Goal: Task Accomplishment & Management: Manage account settings

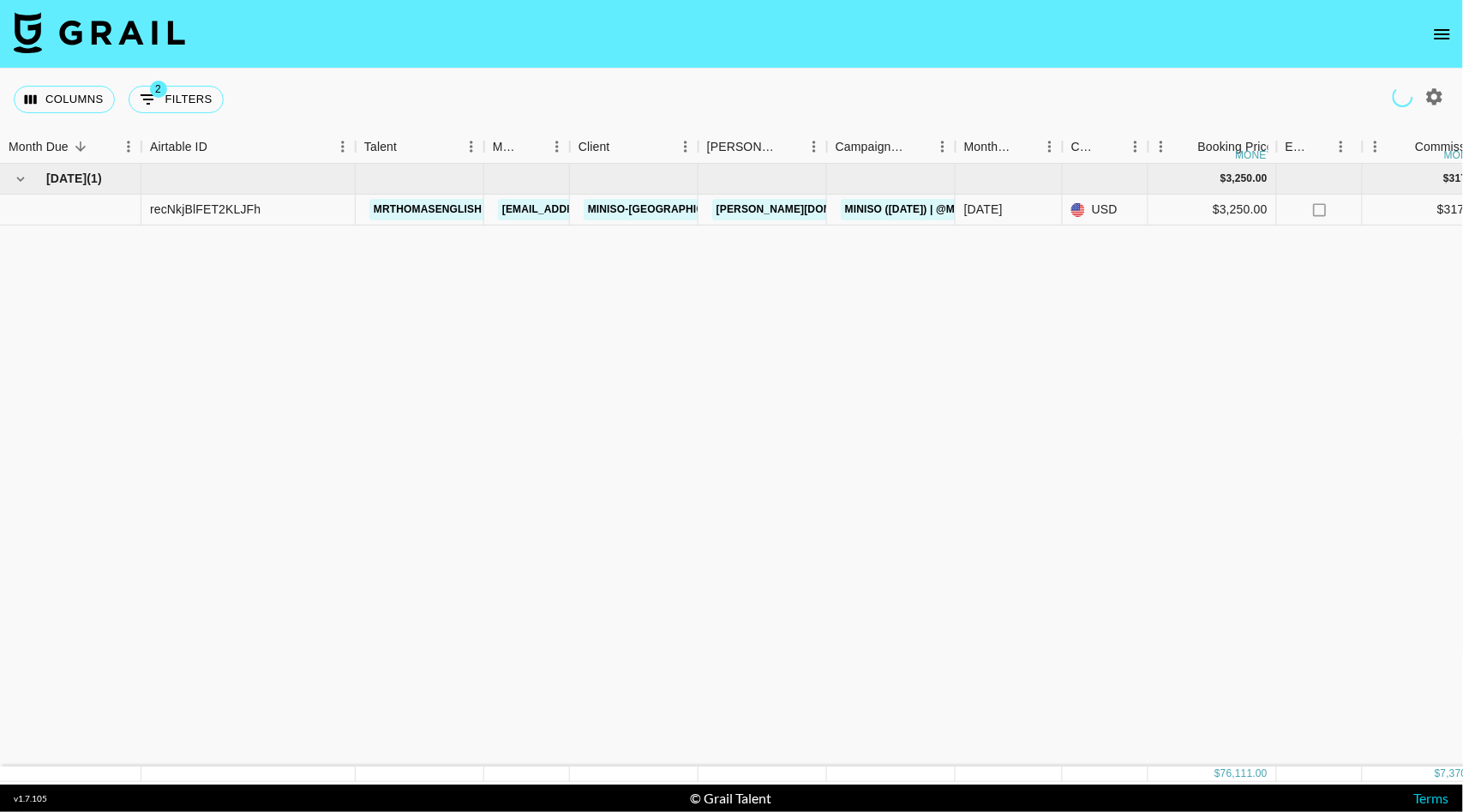
scroll to position [1171, 0]
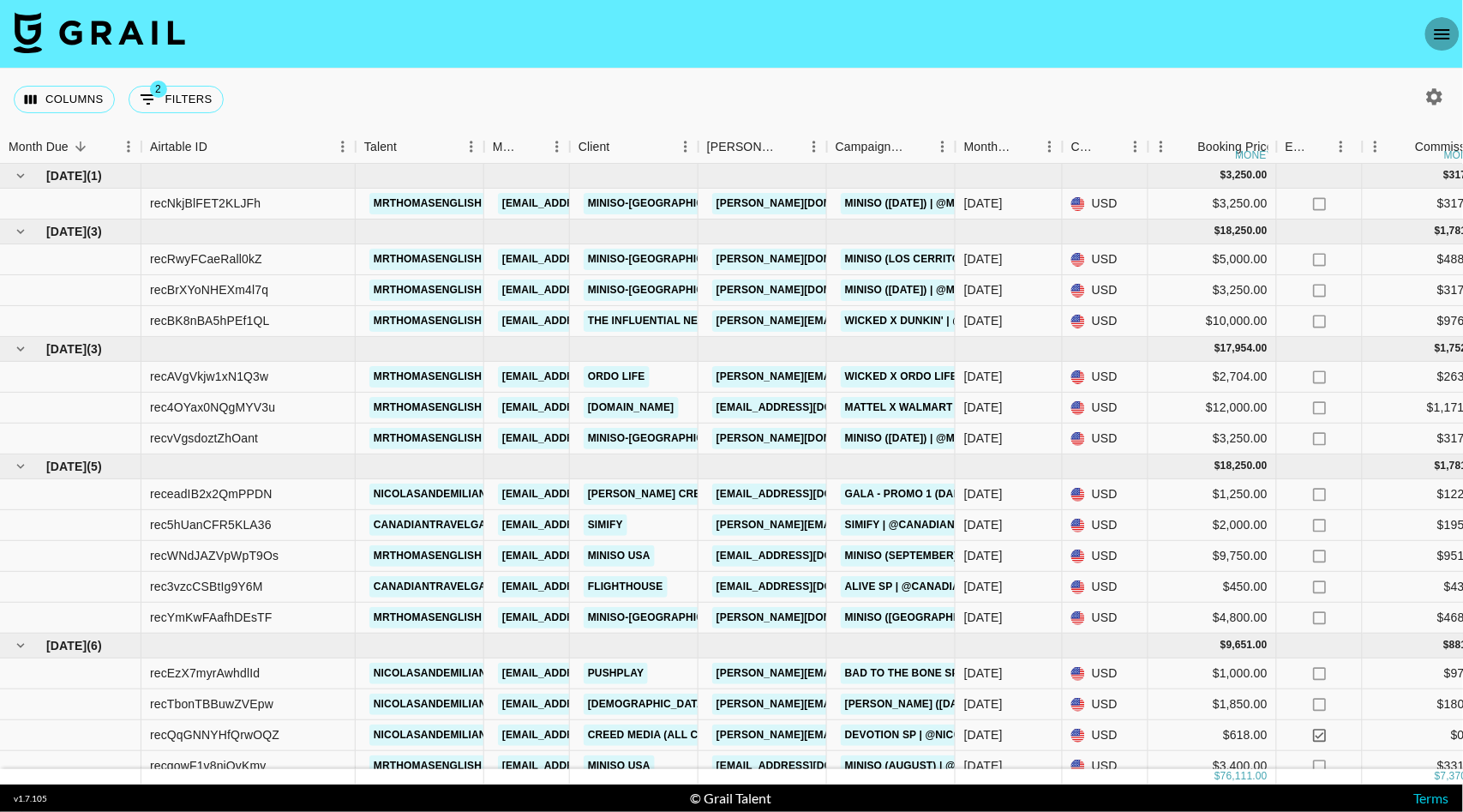
click at [1438, 35] on icon "open drawer" at bounding box center [1442, 35] width 21 height 21
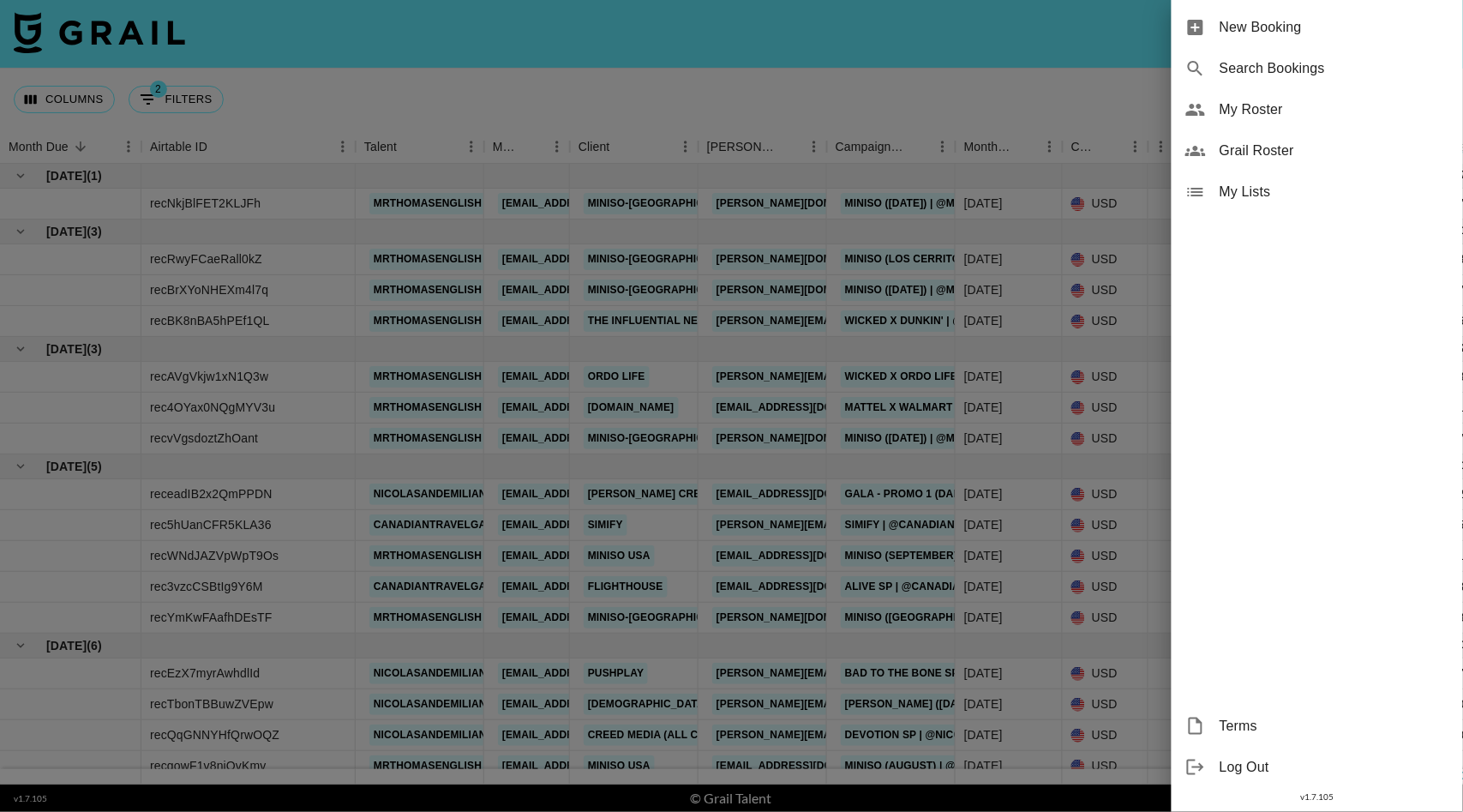
click at [1290, 153] on span "Grail Roster" at bounding box center [1334, 151] width 229 height 21
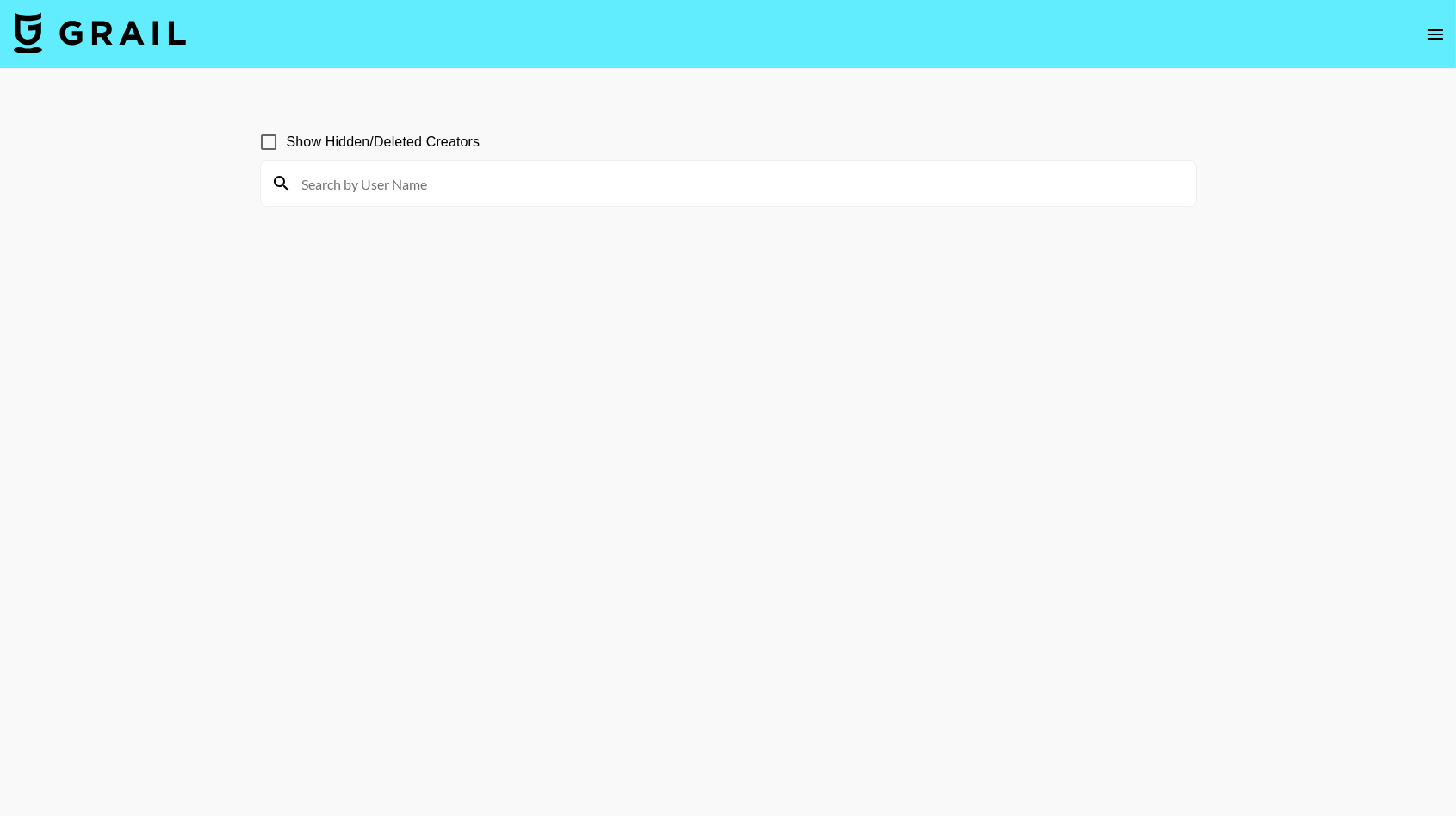
click at [1440, 37] on icon "open drawer" at bounding box center [1436, 35] width 21 height 21
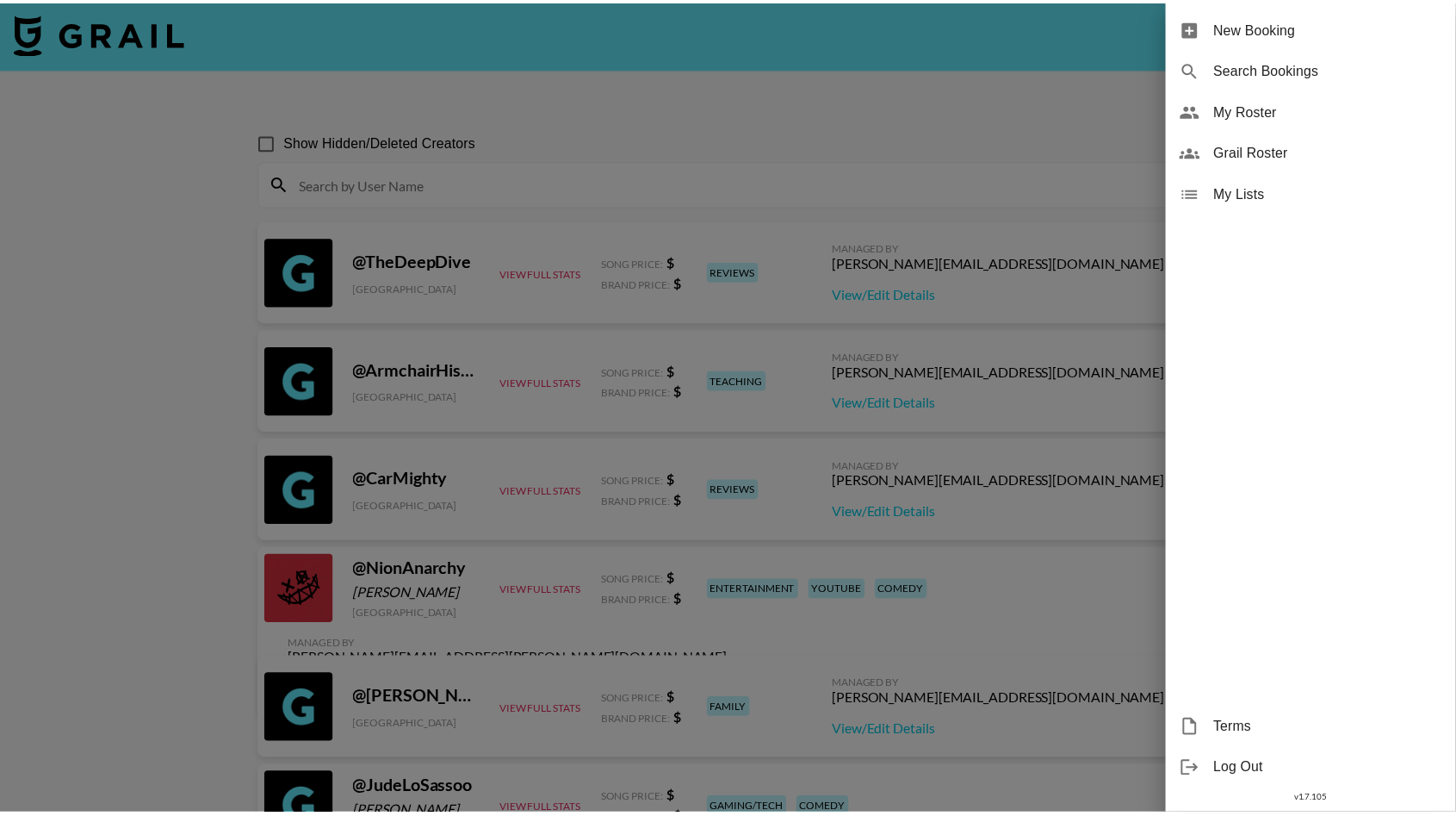
scroll to position [1174, 0]
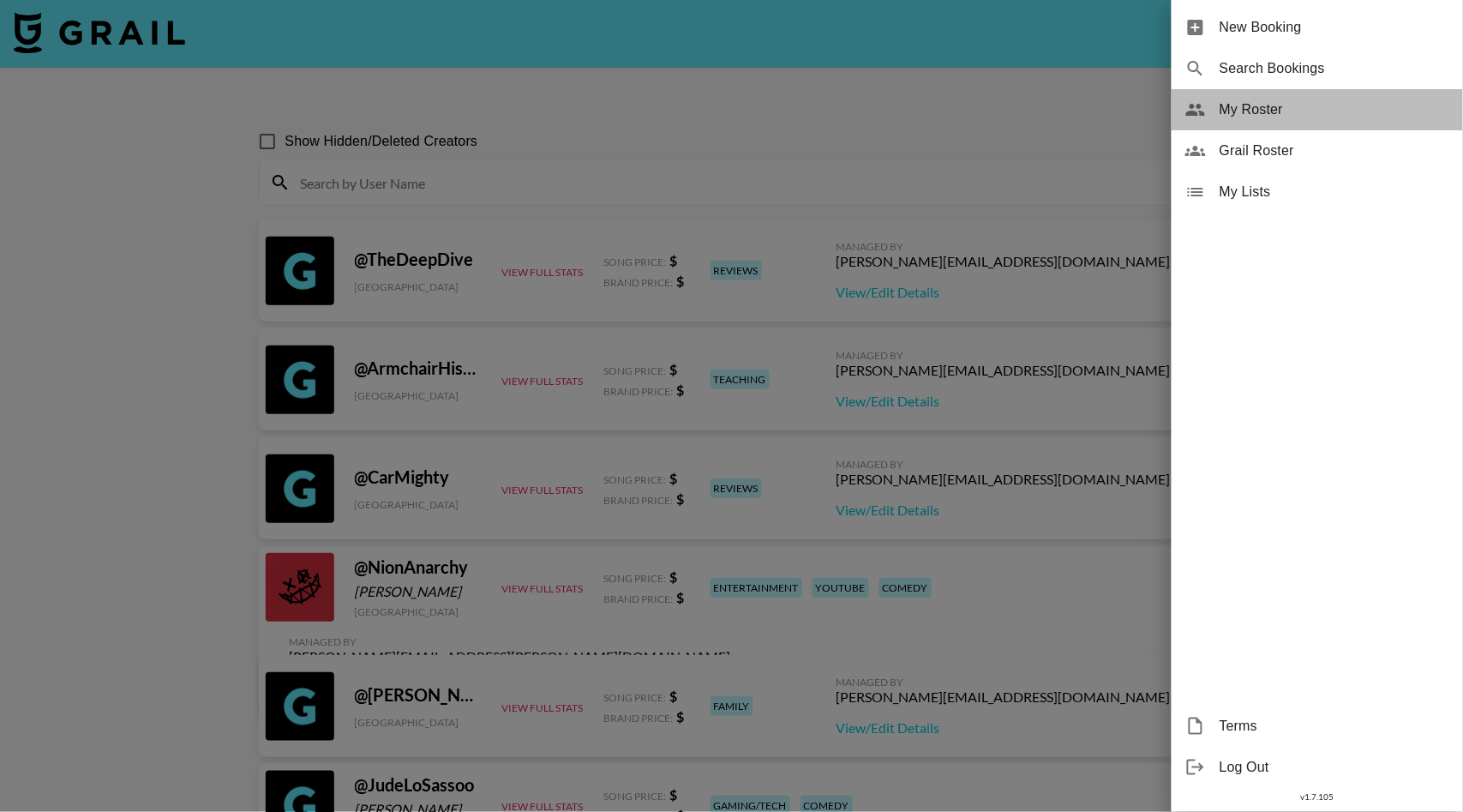
click at [1252, 102] on span "My Roster" at bounding box center [1334, 110] width 229 height 21
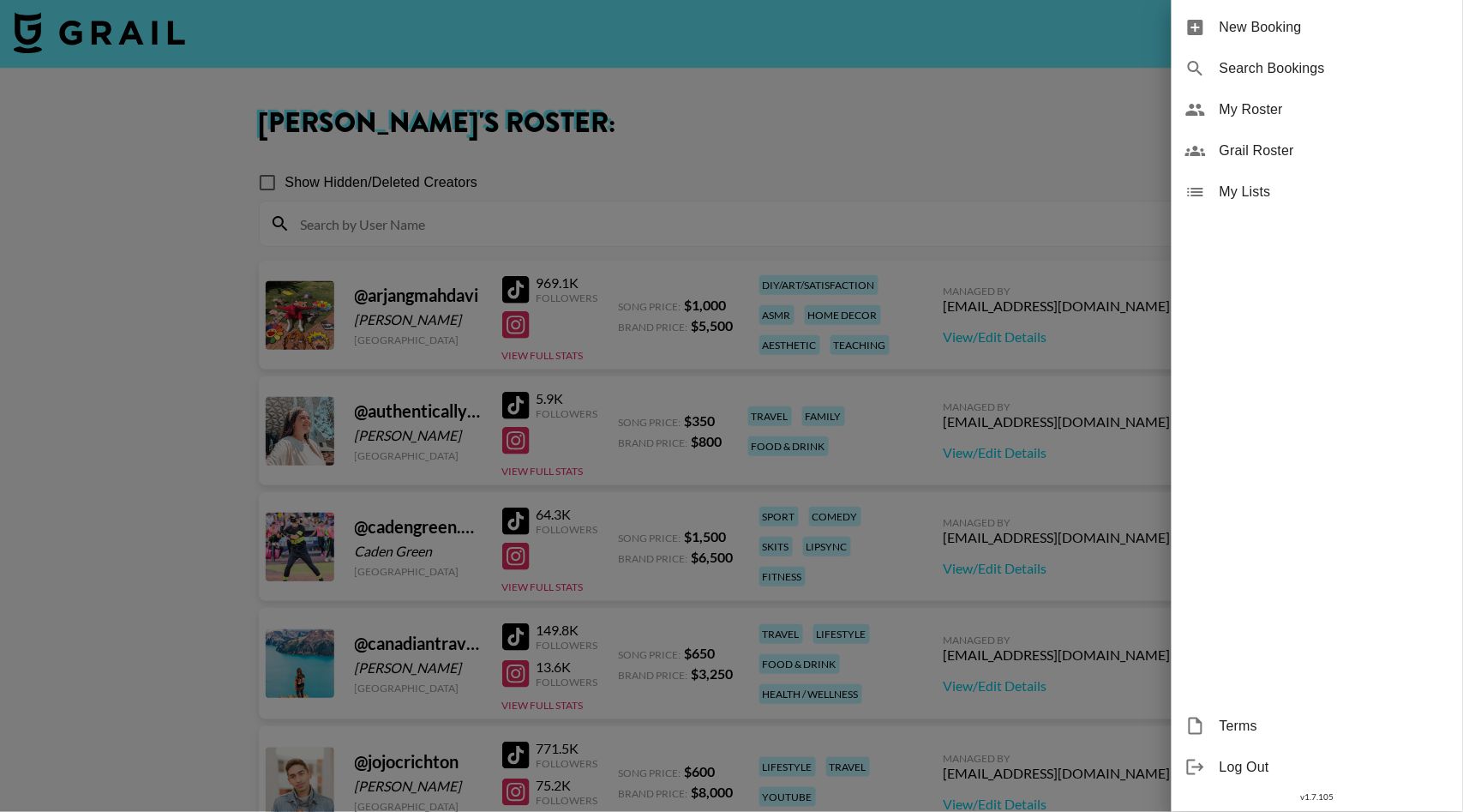
click at [184, 327] on div at bounding box center [732, 406] width 1463 height 812
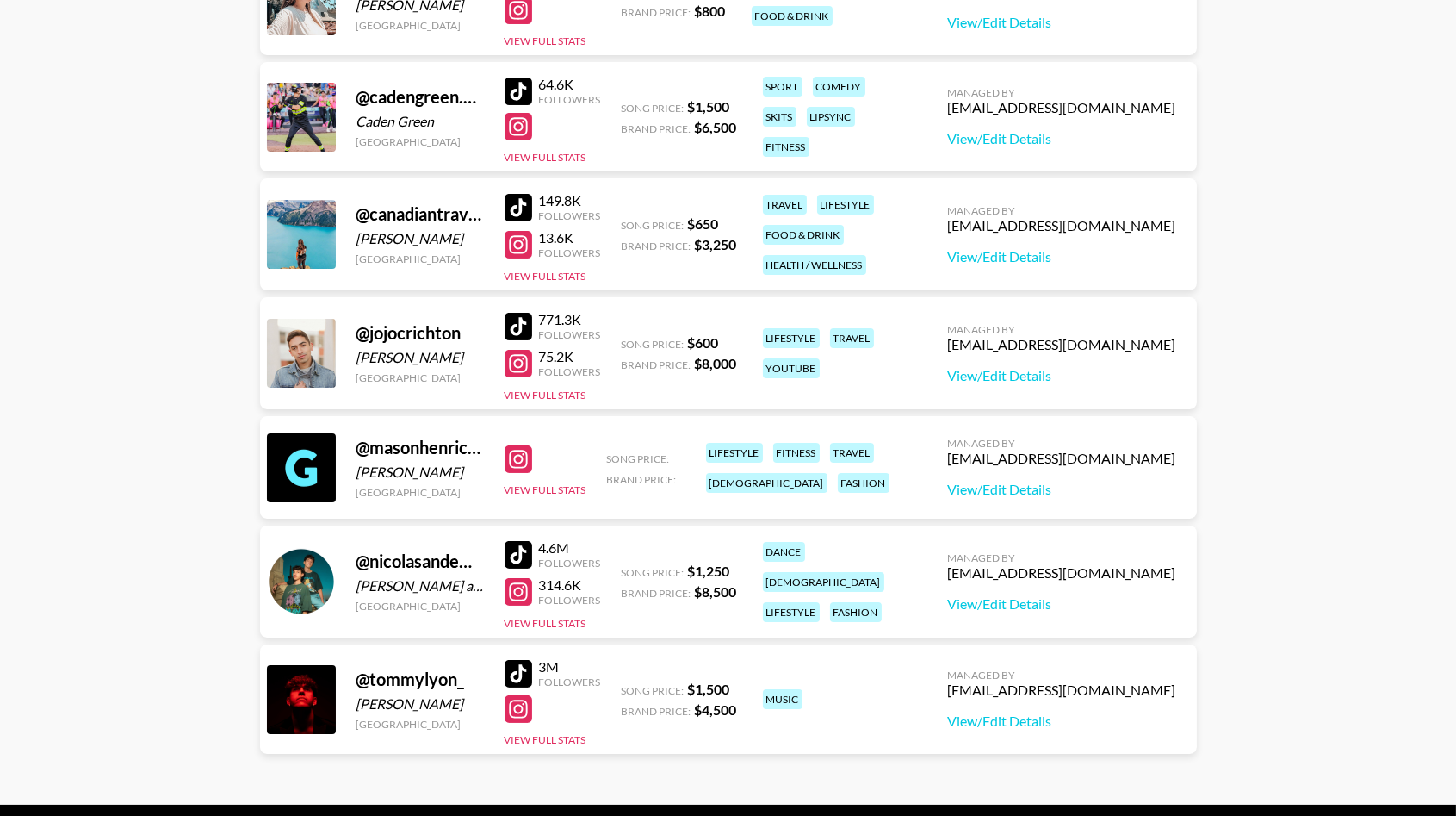
scroll to position [433, 0]
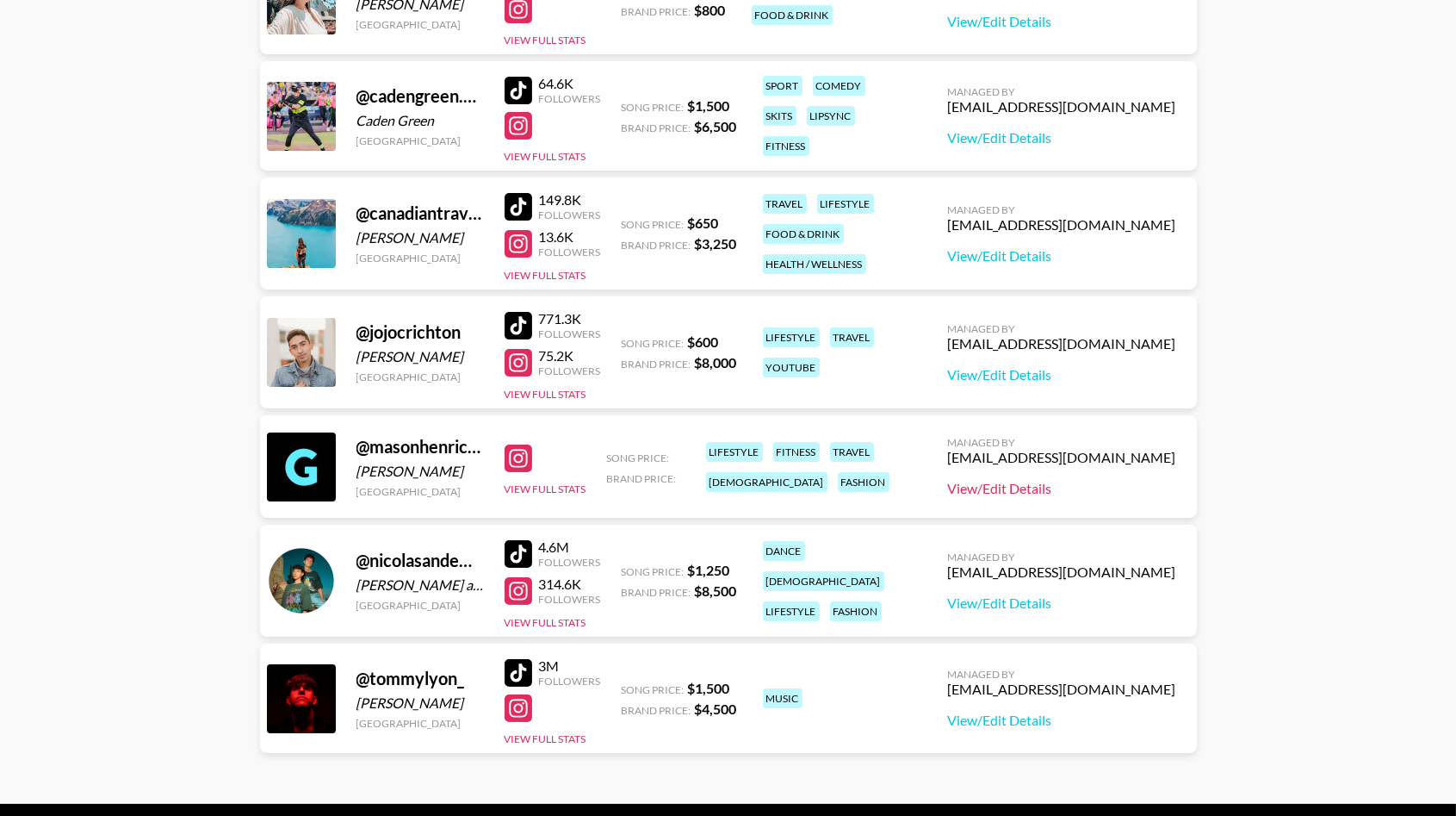
click at [1079, 482] on link "View/Edit Details" at bounding box center [1062, 488] width 228 height 17
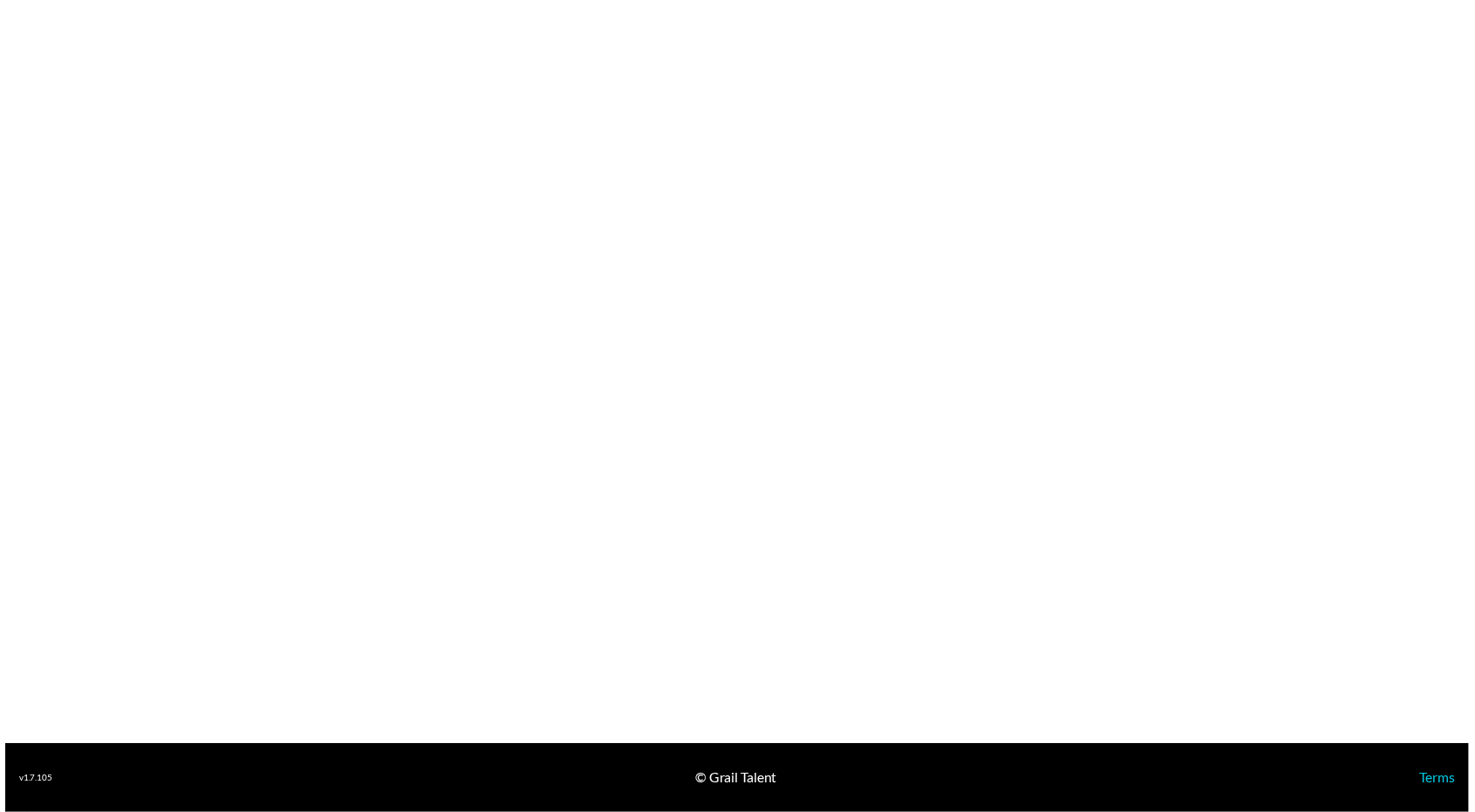
scroll to position [1192, 0]
select select "USD"
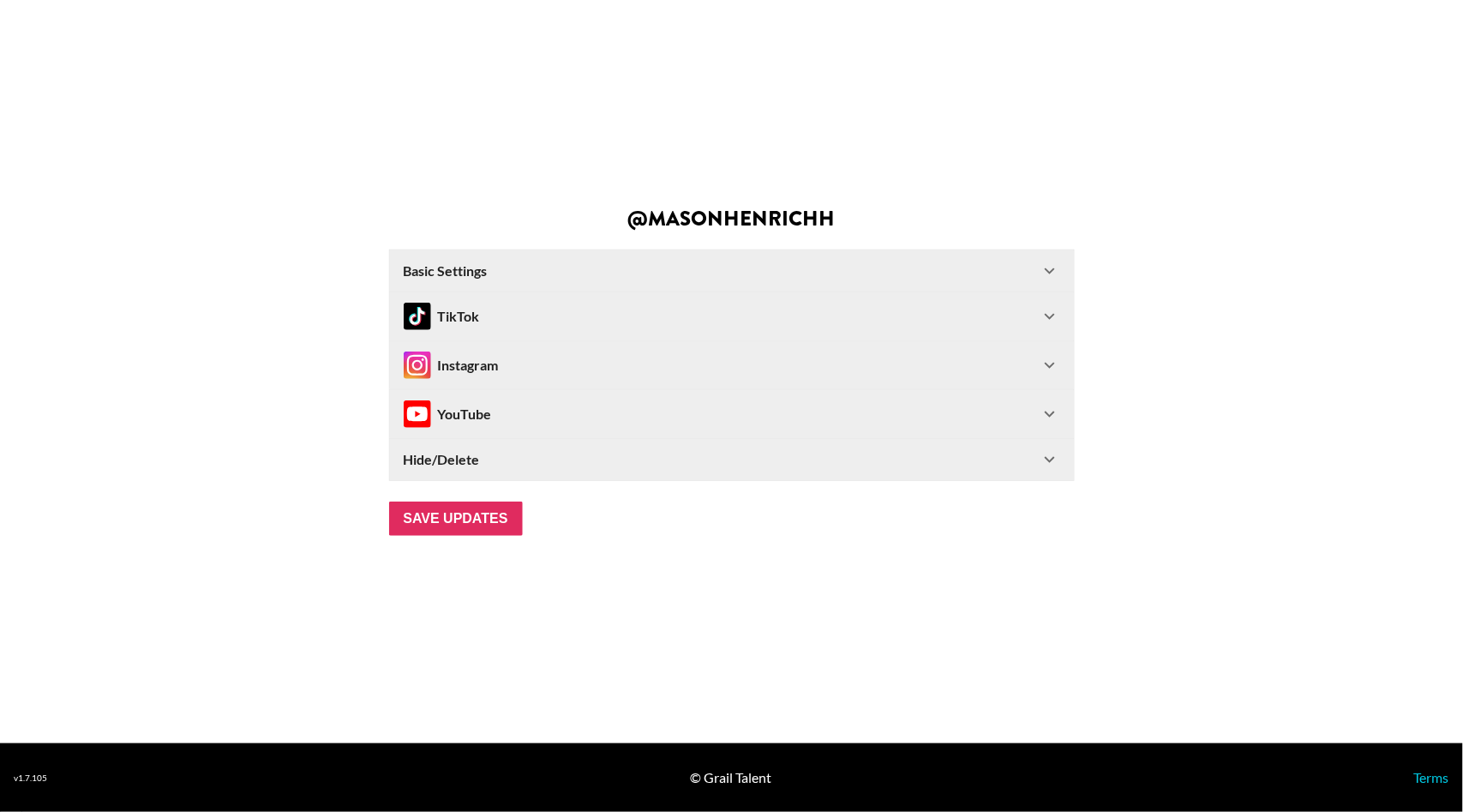
click at [619, 276] on div "Basic Settings" at bounding box center [721, 271] width 636 height 17
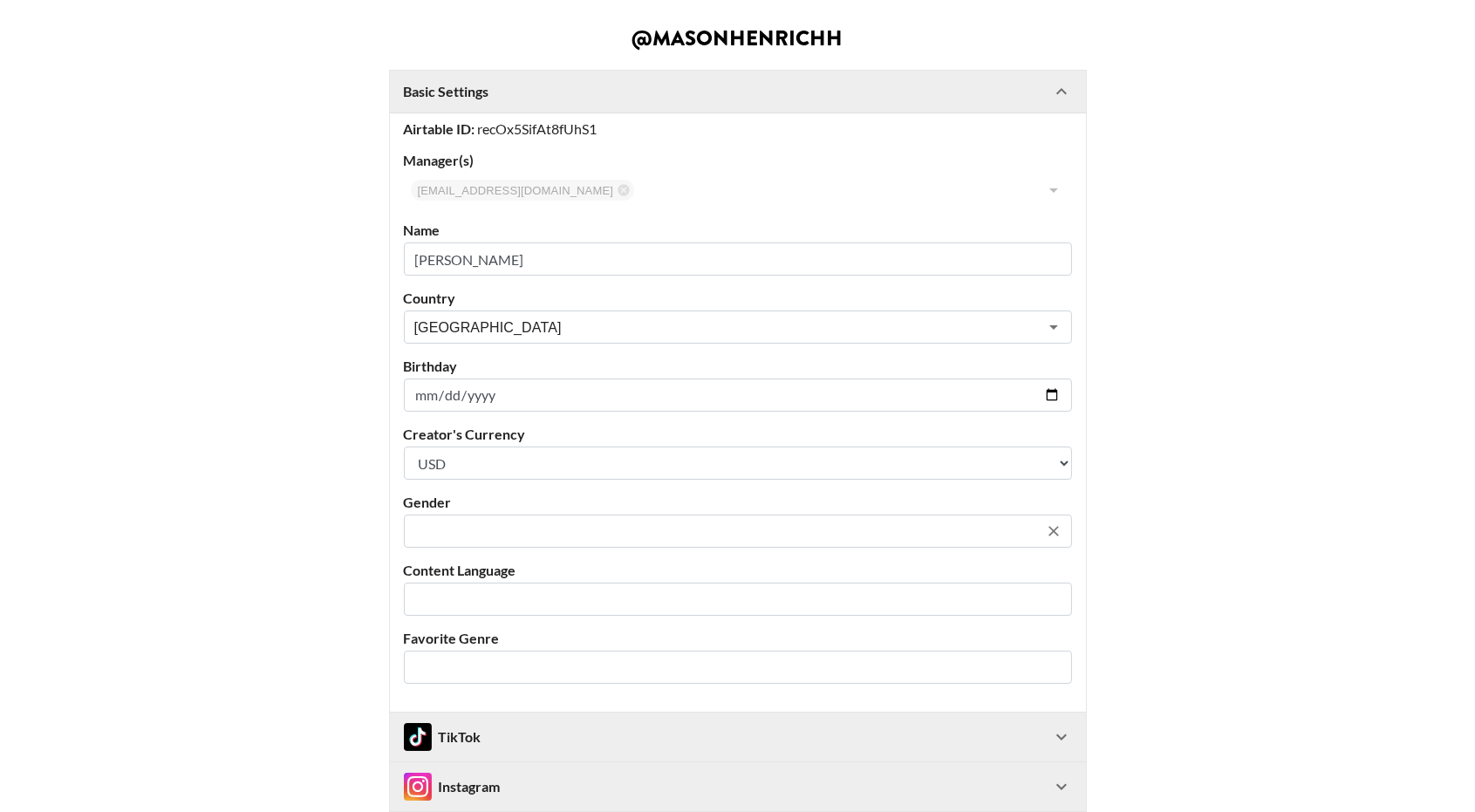
click at [501, 532] on input "text" at bounding box center [726, 531] width 624 height 20
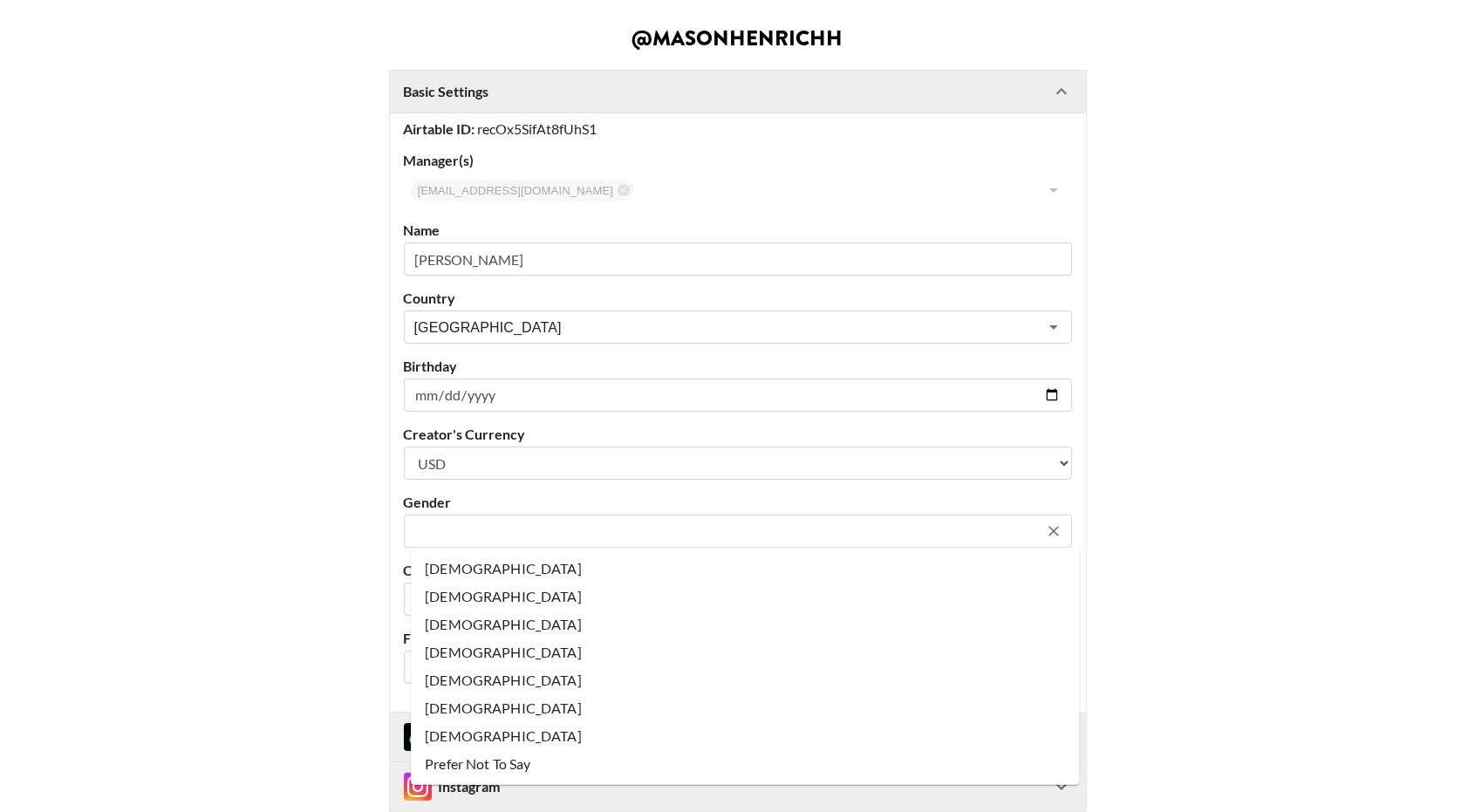
click at [484, 617] on li "[DEMOGRAPHIC_DATA]" at bounding box center [745, 624] width 668 height 28
type input "[DEMOGRAPHIC_DATA]"
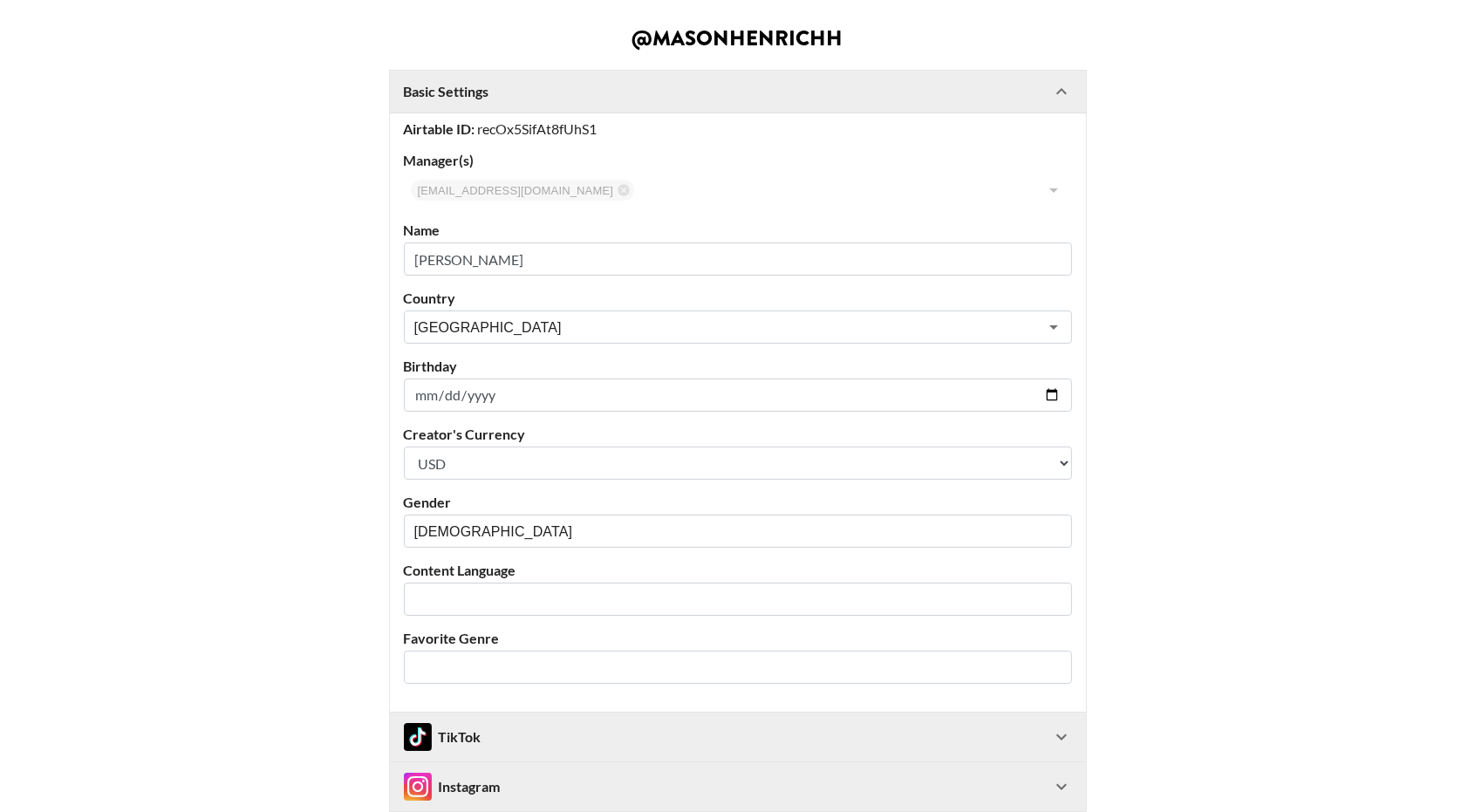
click at [308, 545] on main "@ masonhenrichh Basic Settings Airtable ID: recOx5SifAt8fUhS1 Manager(s) [EMAIL…" at bounding box center [738, 494] width 1447 height 932
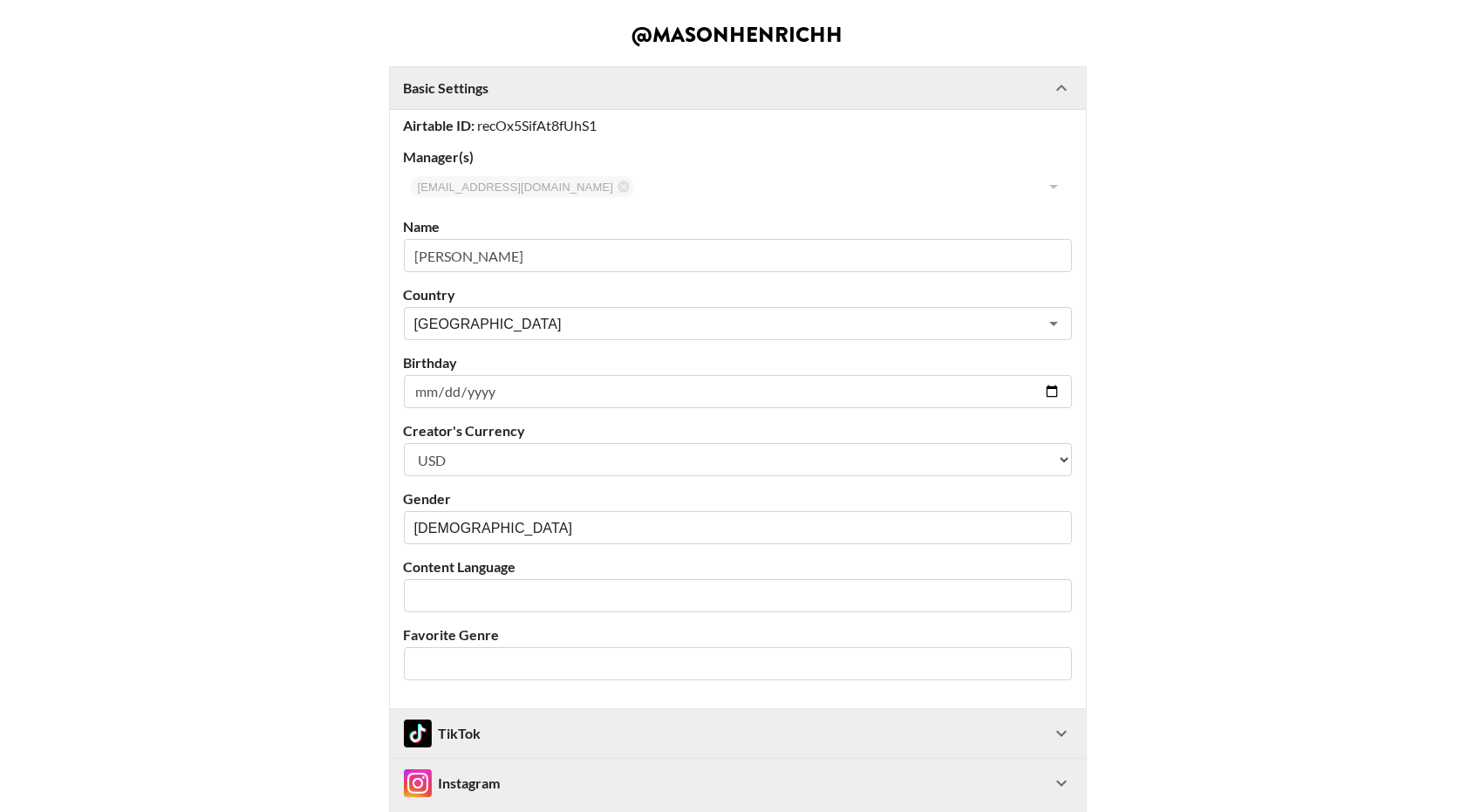
scroll to position [0, 0]
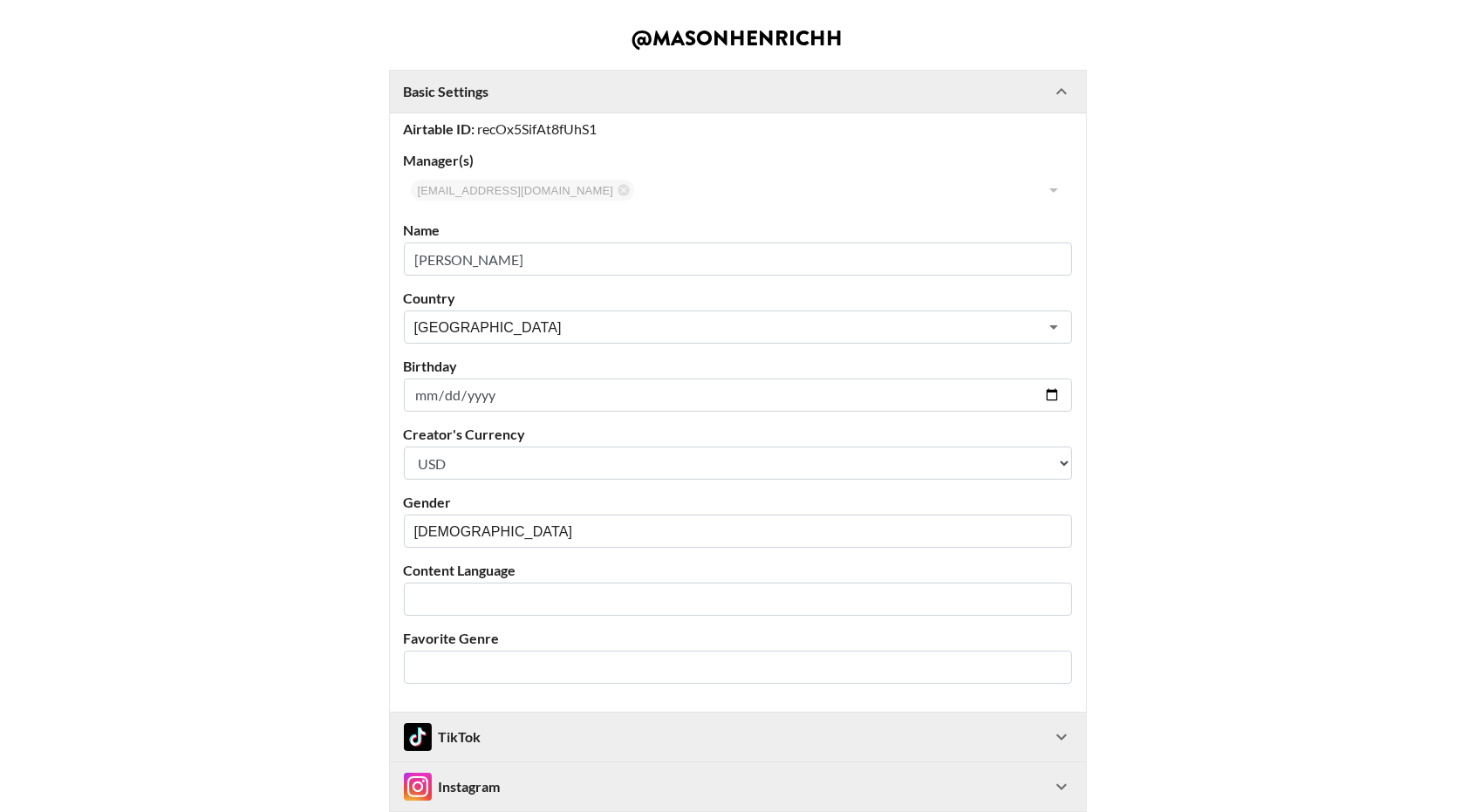
click at [673, 103] on Settings-header "Basic Settings" at bounding box center [738, 92] width 696 height 42
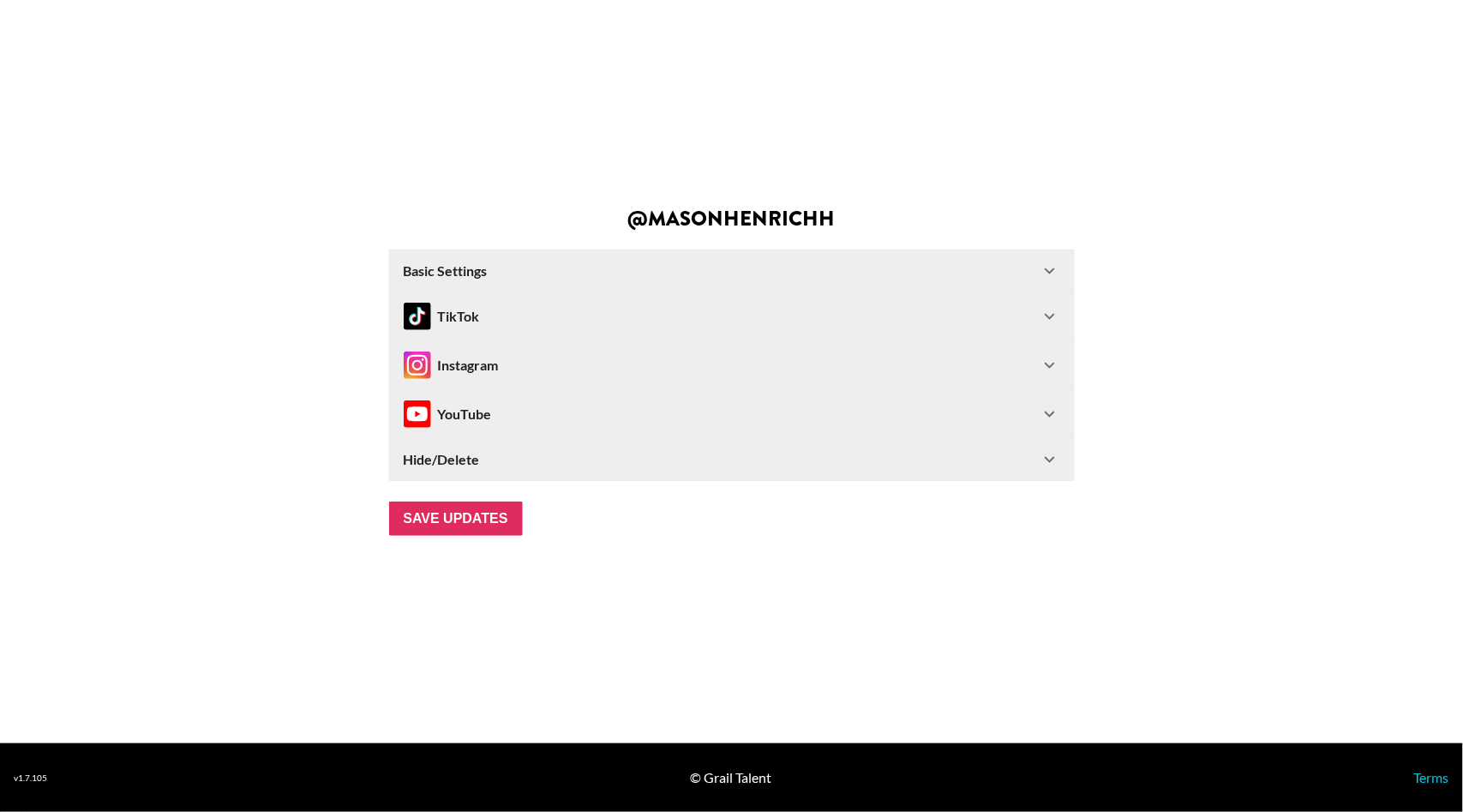
click at [565, 319] on div "TikTok" at bounding box center [721, 316] width 636 height 28
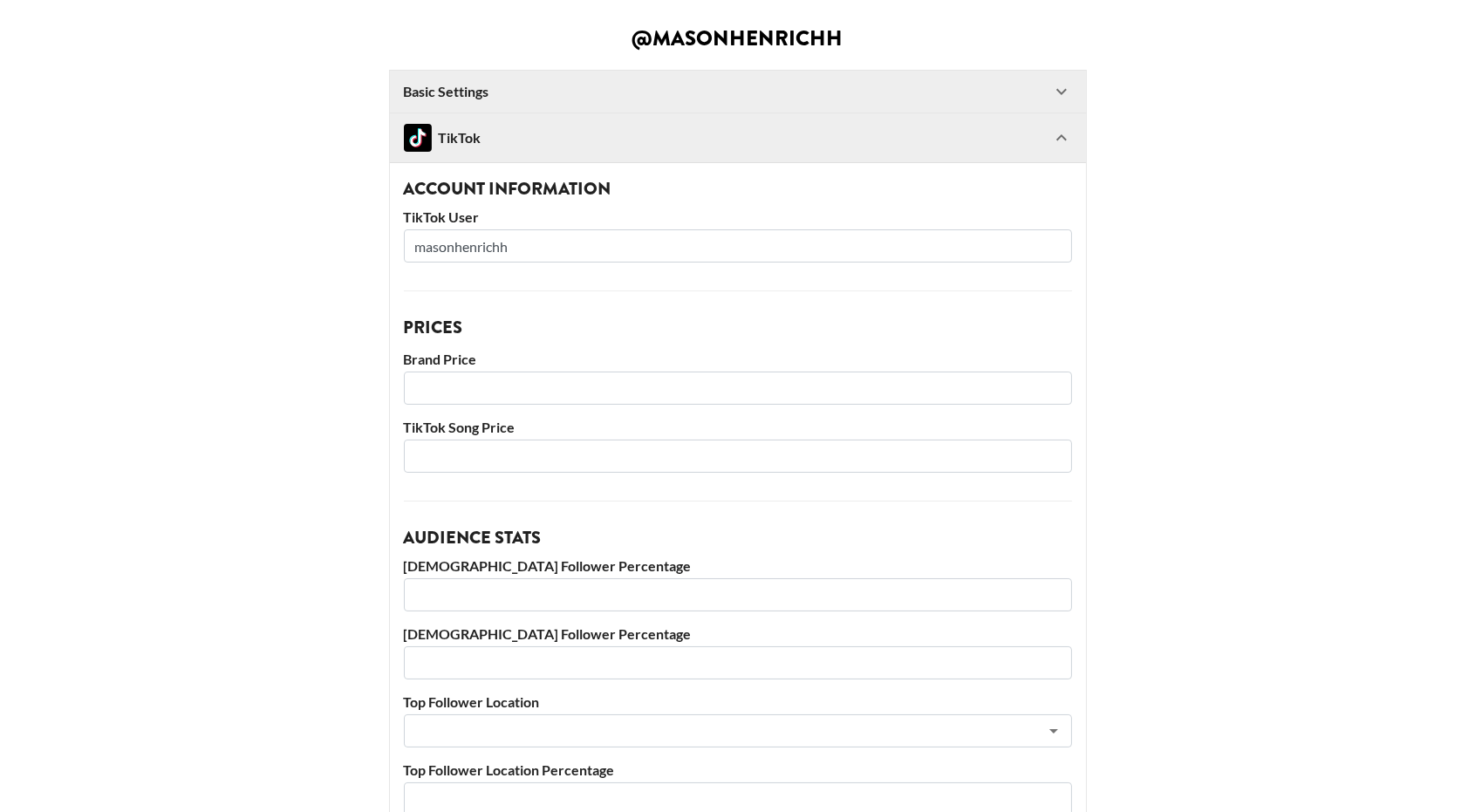
click at [523, 385] on input "number" at bounding box center [738, 388] width 668 height 33
type input "4500"
type input "9"
type input "800"
click at [248, 359] on main "@ masonhenrichh Basic Settings Airtable ID: recOx5SifAt8fUhS1 Manager(s) [EMAIL…" at bounding box center [738, 603] width 1447 height 1150
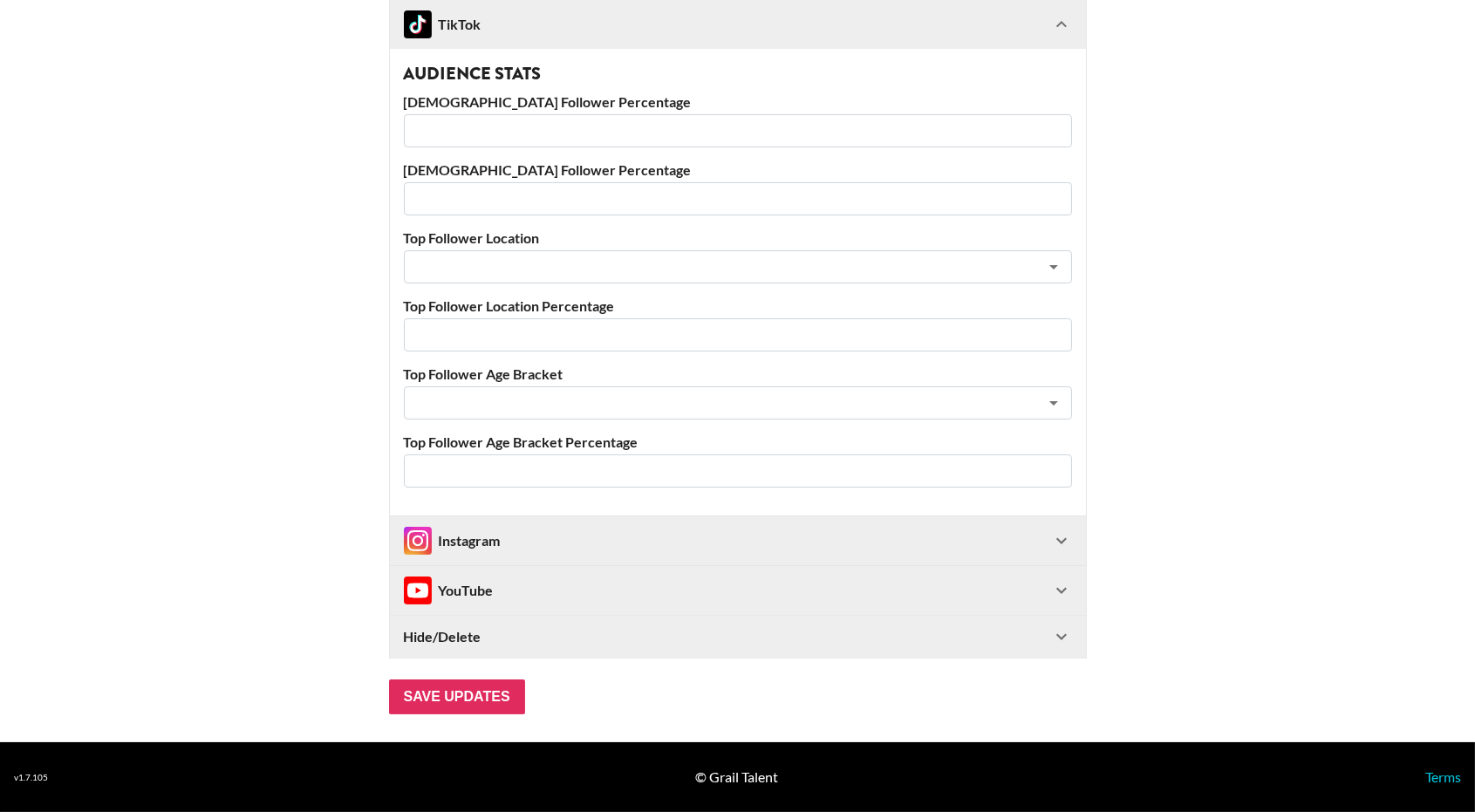
click at [499, 543] on div "Instagram" at bounding box center [452, 541] width 97 height 28
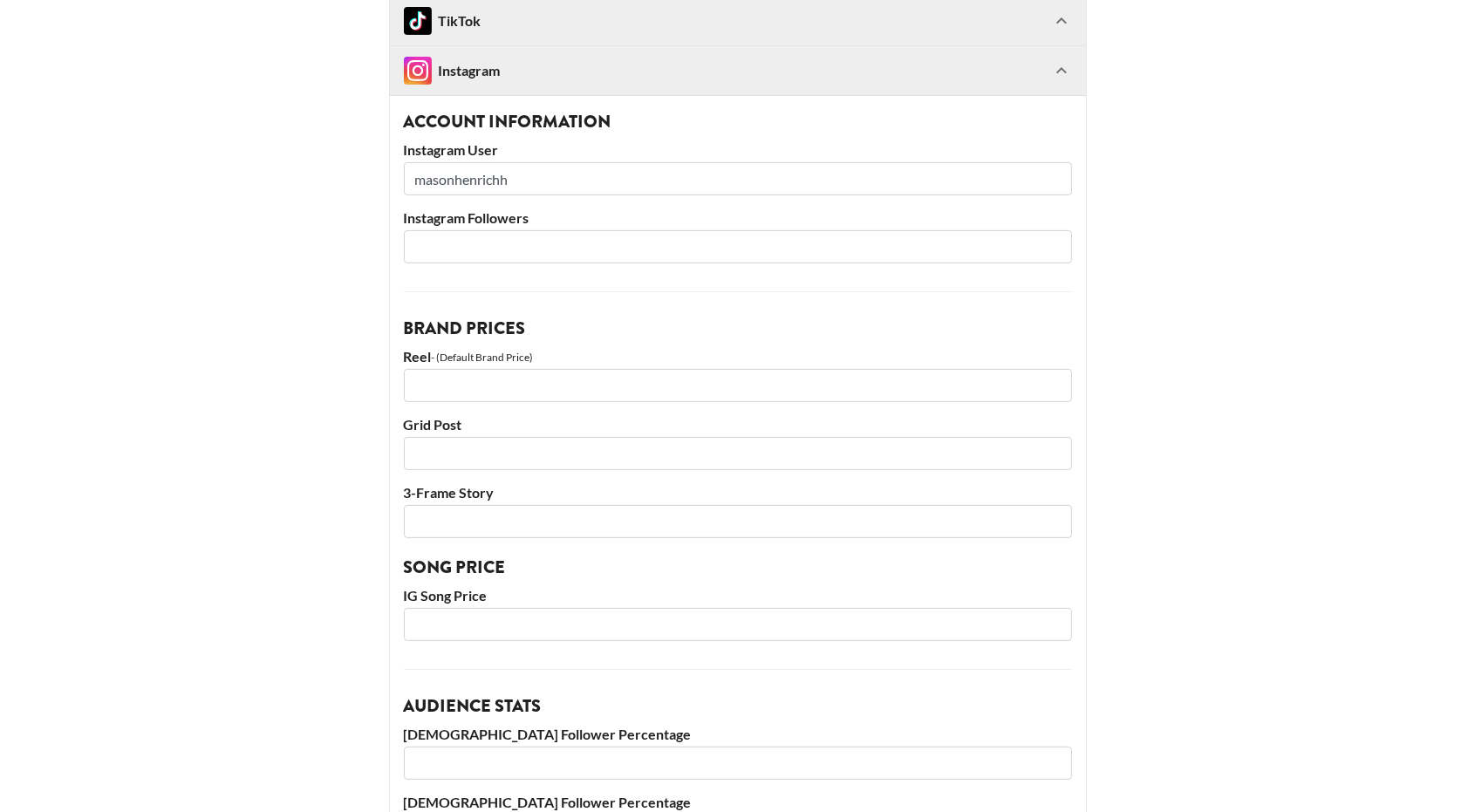
scroll to position [892, 0]
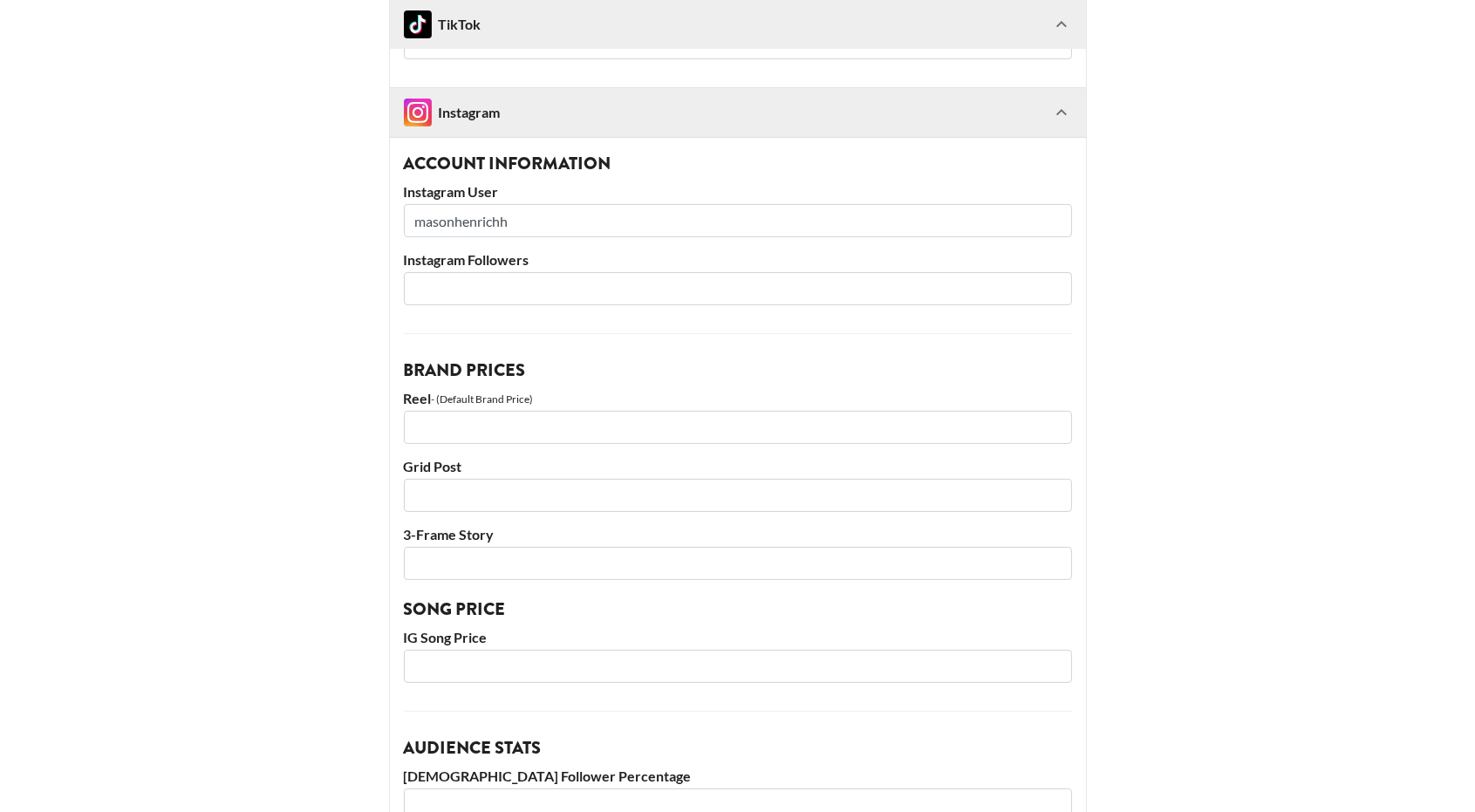
click at [480, 438] on input "number" at bounding box center [738, 427] width 668 height 33
type input "4500"
type input "3000"
type input "2500"
type input "850"
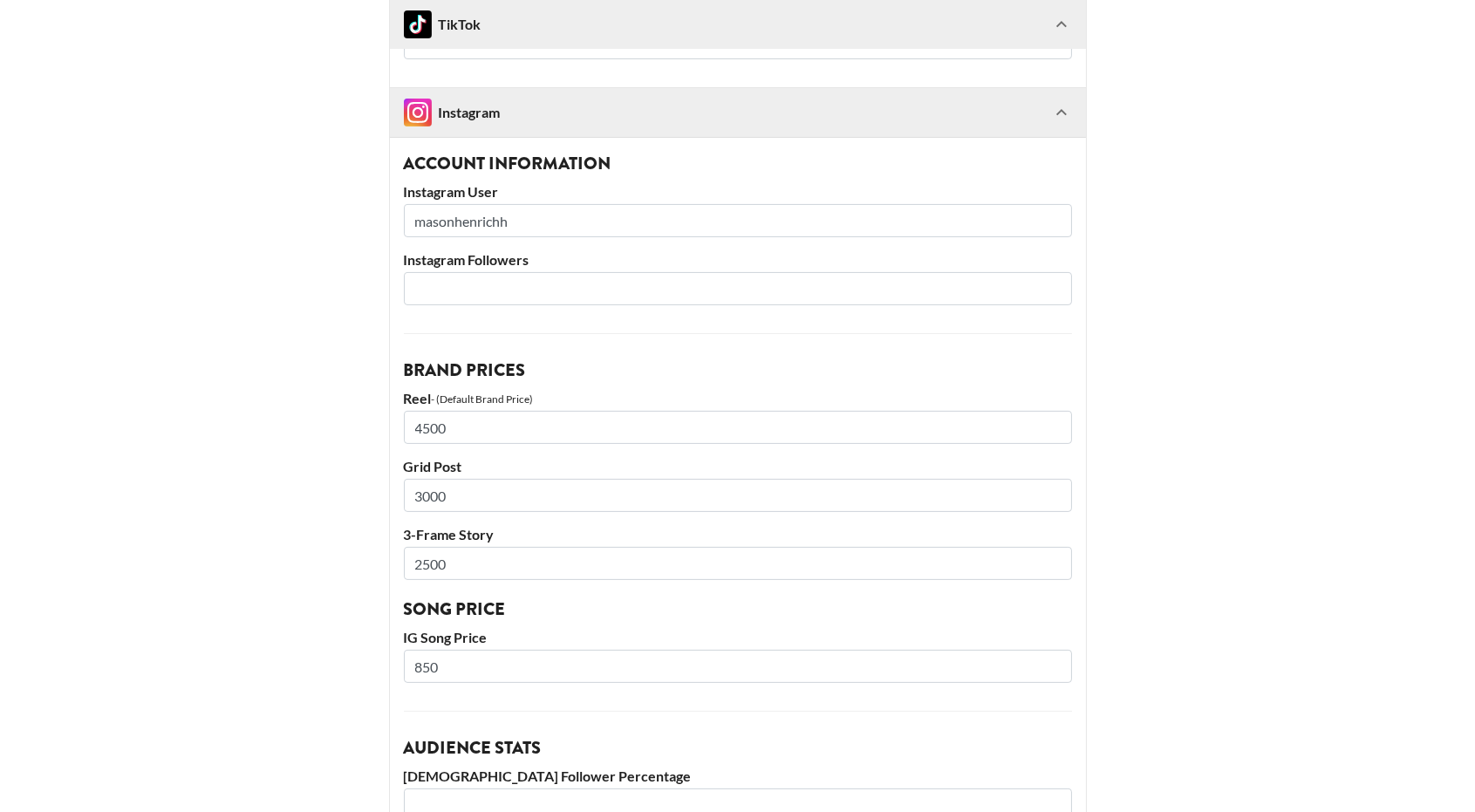
click at [304, 489] on main "@ masonhenrichh Basic Settings Airtable ID: recOx5SifAt8fUhS1 Manager(s) [EMAIL…" at bounding box center [738, 237] width 1447 height 2203
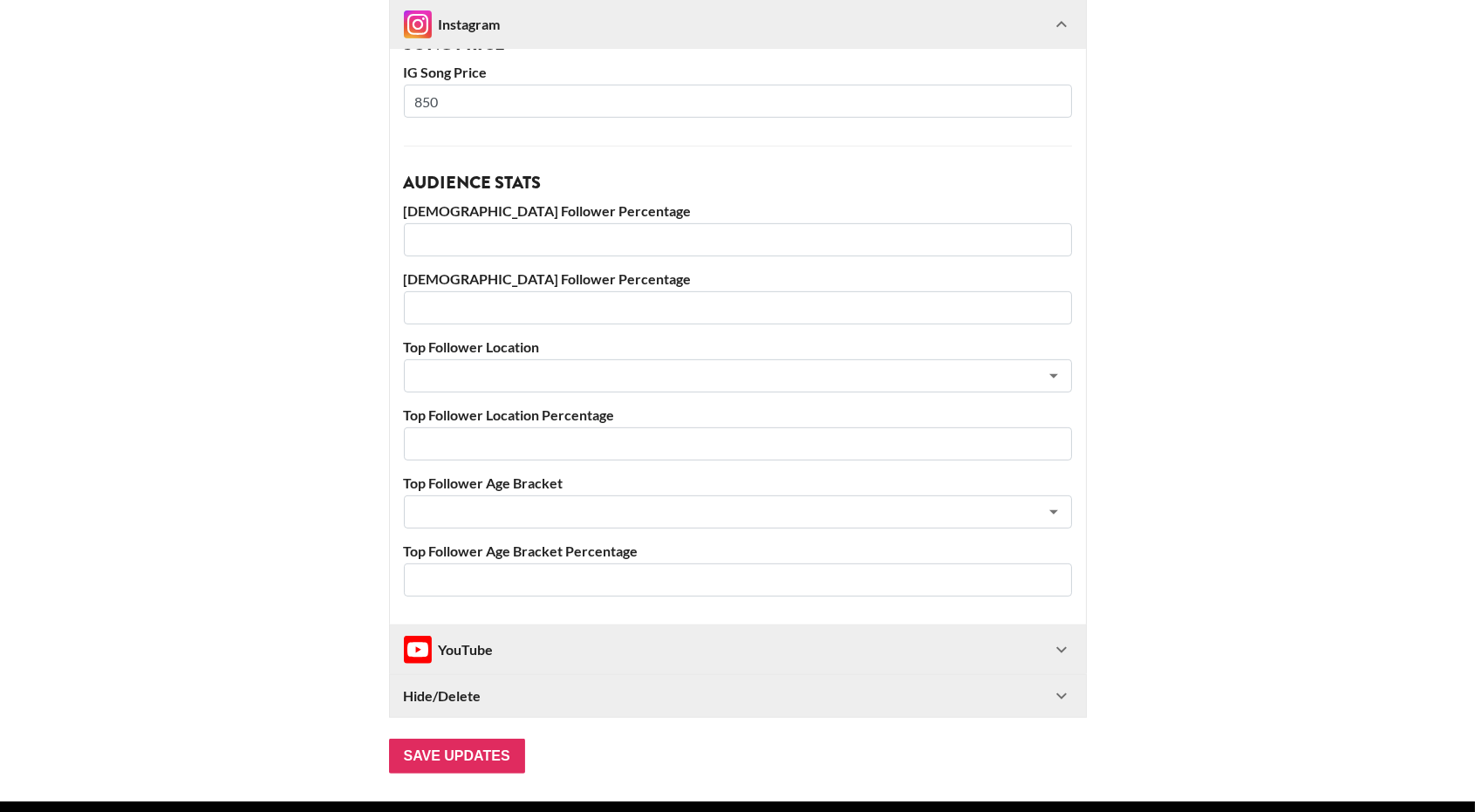
scroll to position [1516, 0]
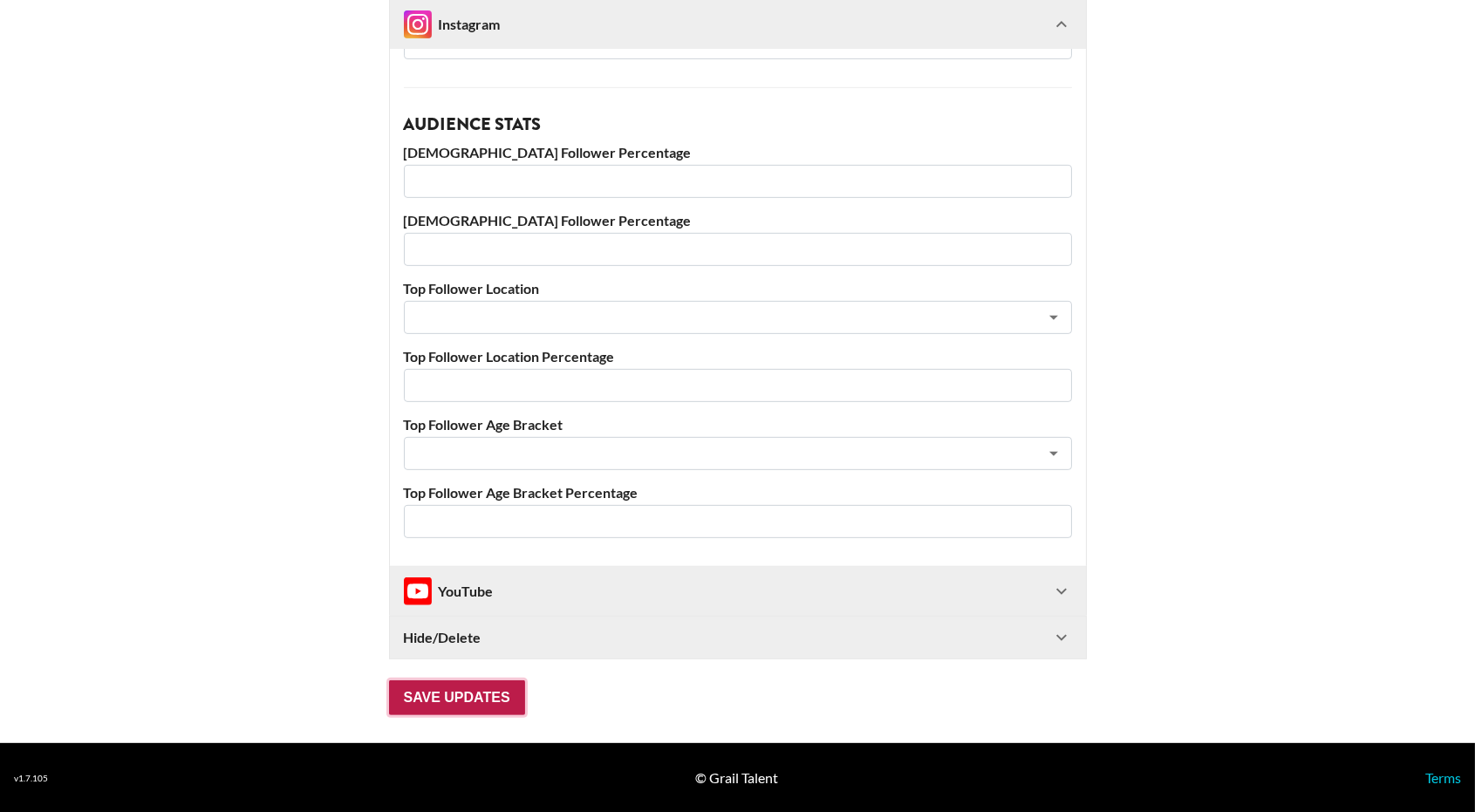
click at [458, 699] on input "Save Updates" at bounding box center [457, 698] width 136 height 35
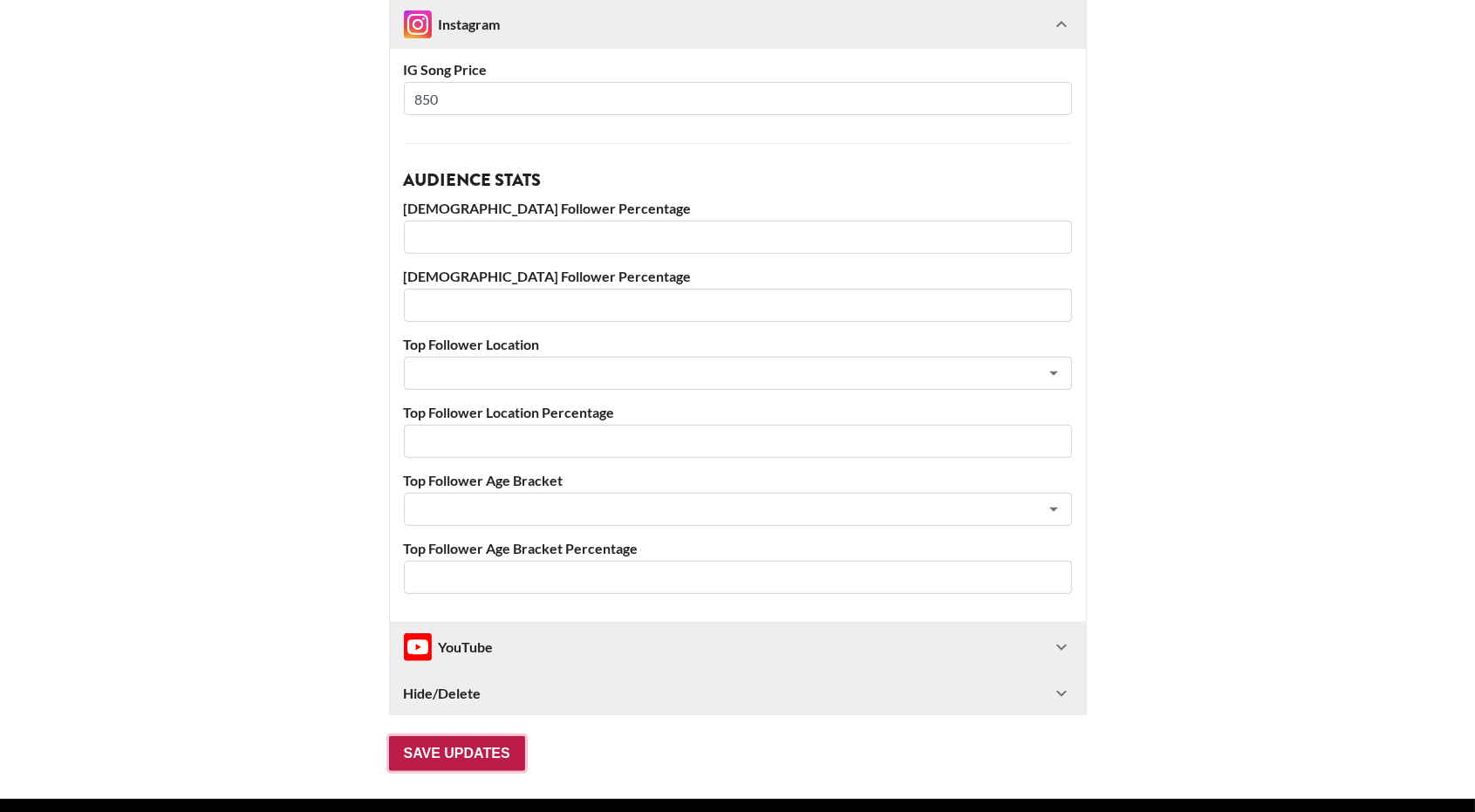
scroll to position [28, 1]
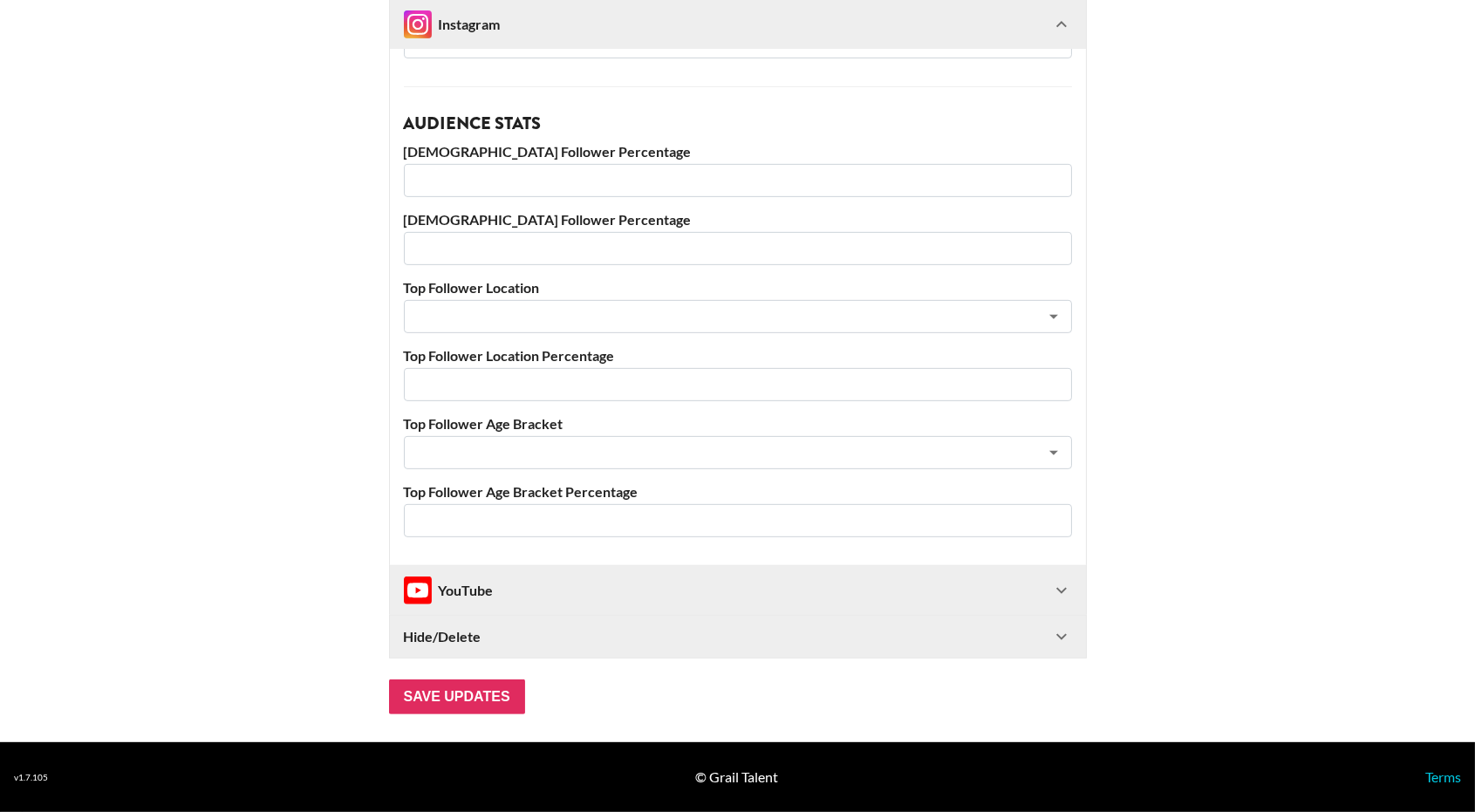
click at [488, 587] on div "YouTube" at bounding box center [448, 590] width 90 height 28
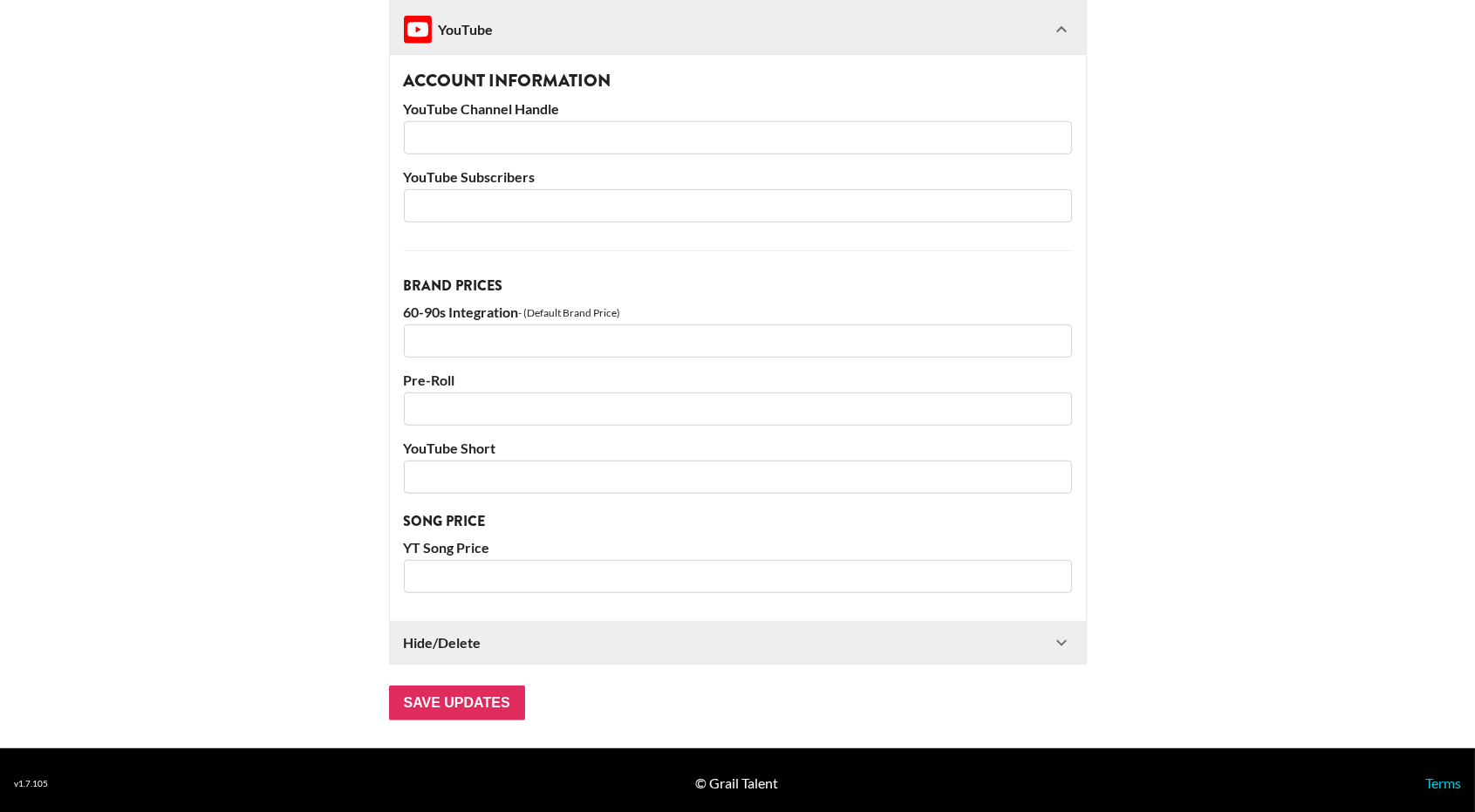
scroll to position [2139, 1]
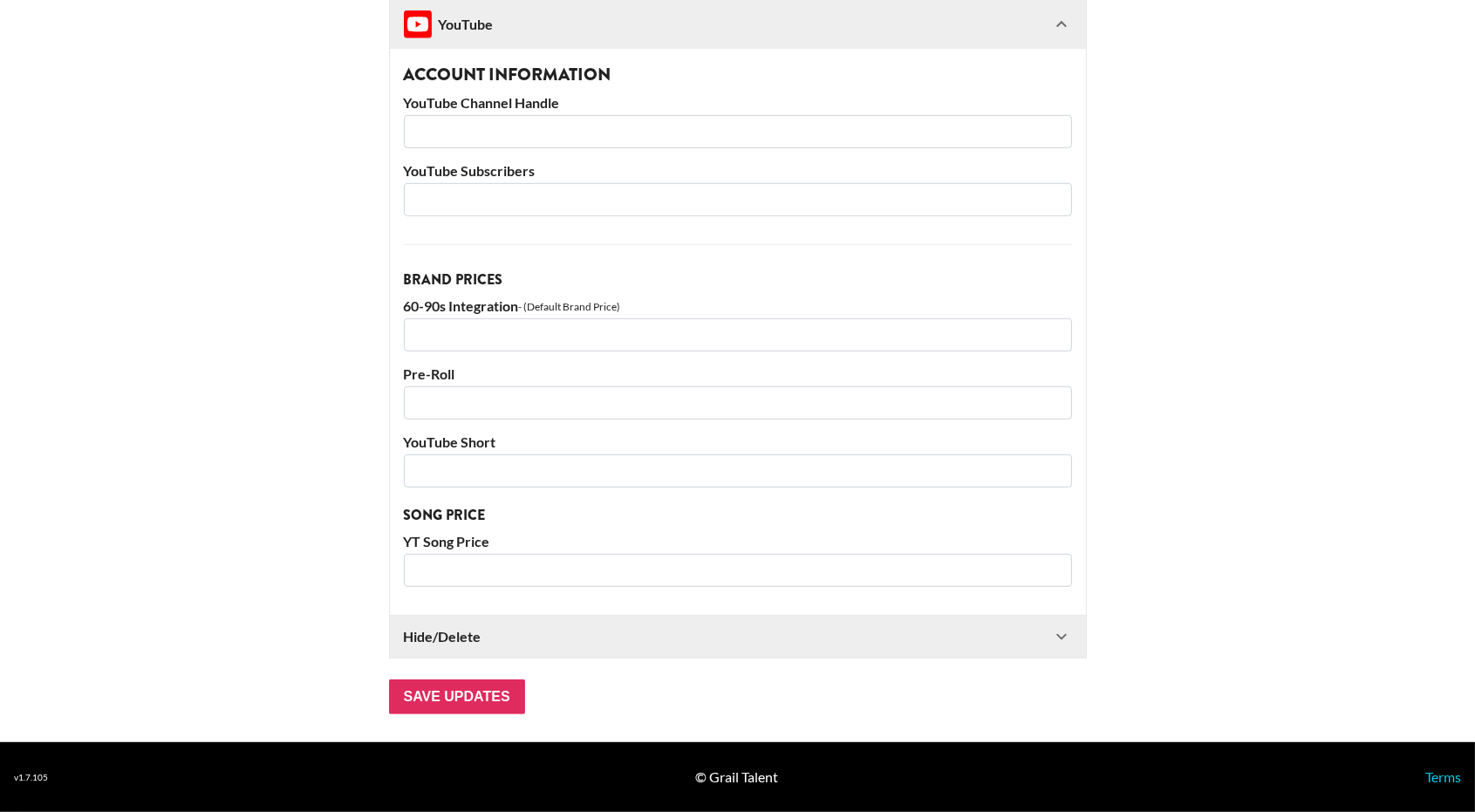
click at [478, 345] on input "number" at bounding box center [738, 335] width 668 height 33
click at [471, 396] on input "number" at bounding box center [738, 403] width 668 height 33
click at [457, 471] on input "number" at bounding box center [738, 471] width 668 height 33
type input "2000"
type input "750"
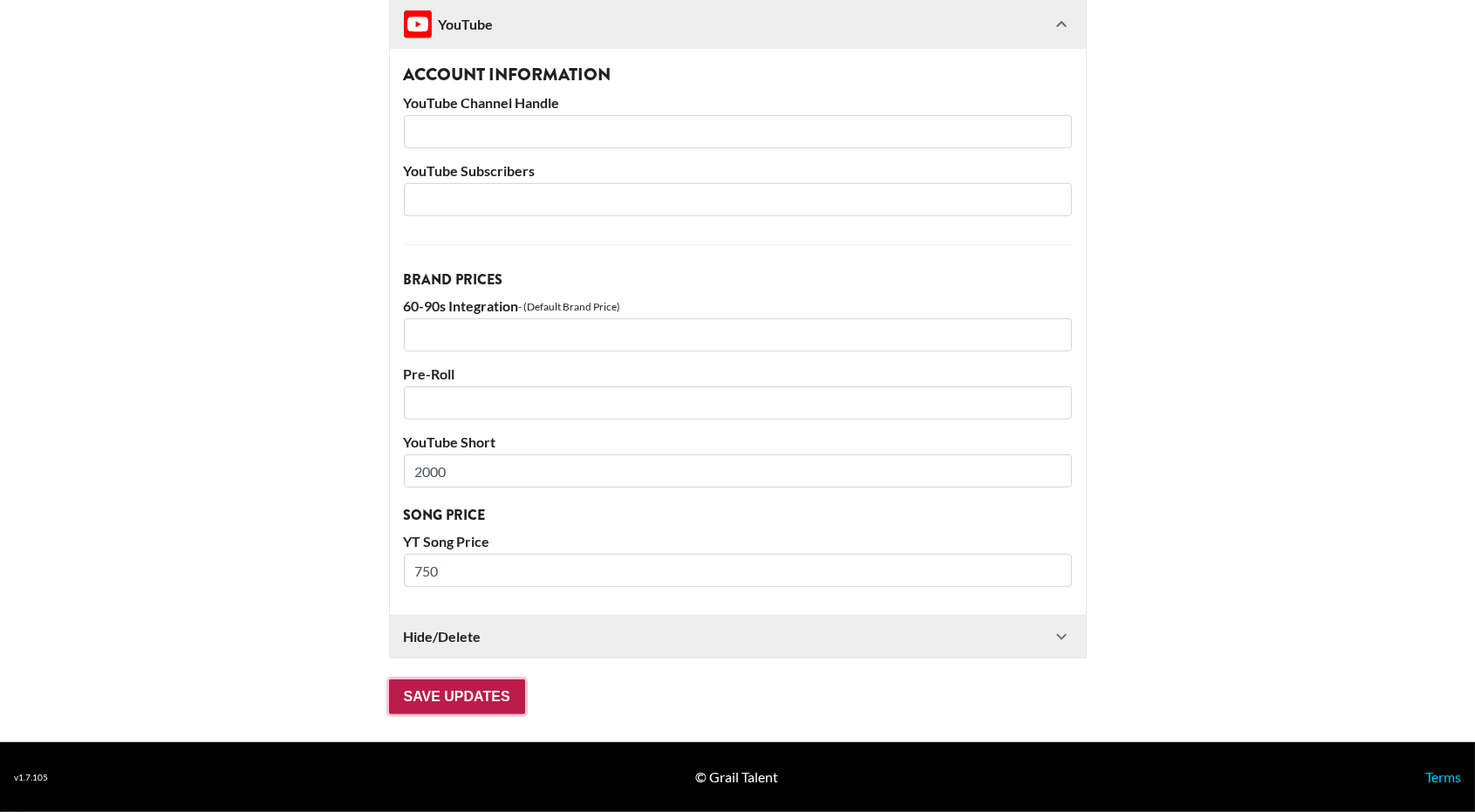
click at [487, 698] on input "Save Updates" at bounding box center [457, 697] width 136 height 35
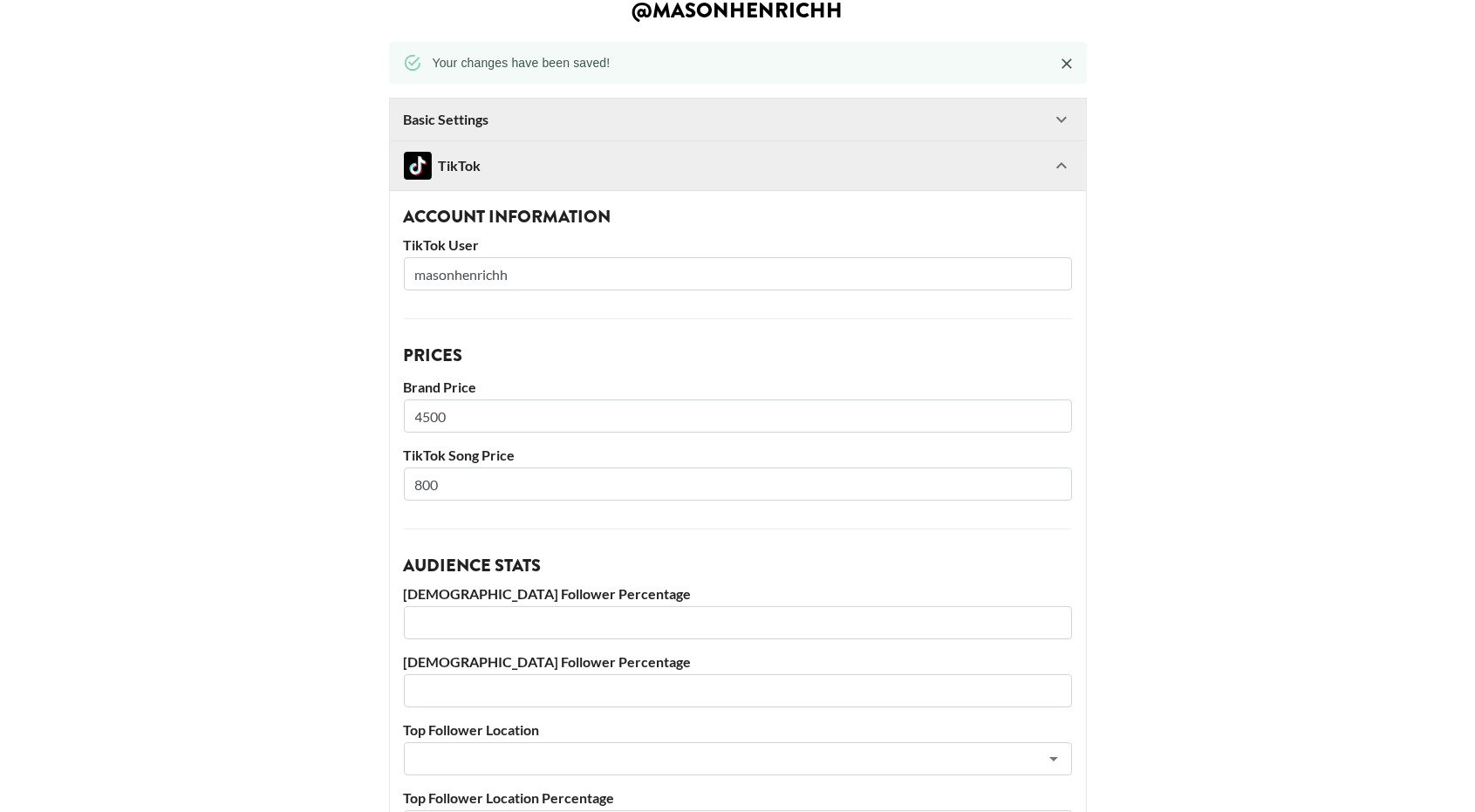
click at [551, 159] on div "TikTok" at bounding box center [727, 166] width 648 height 28
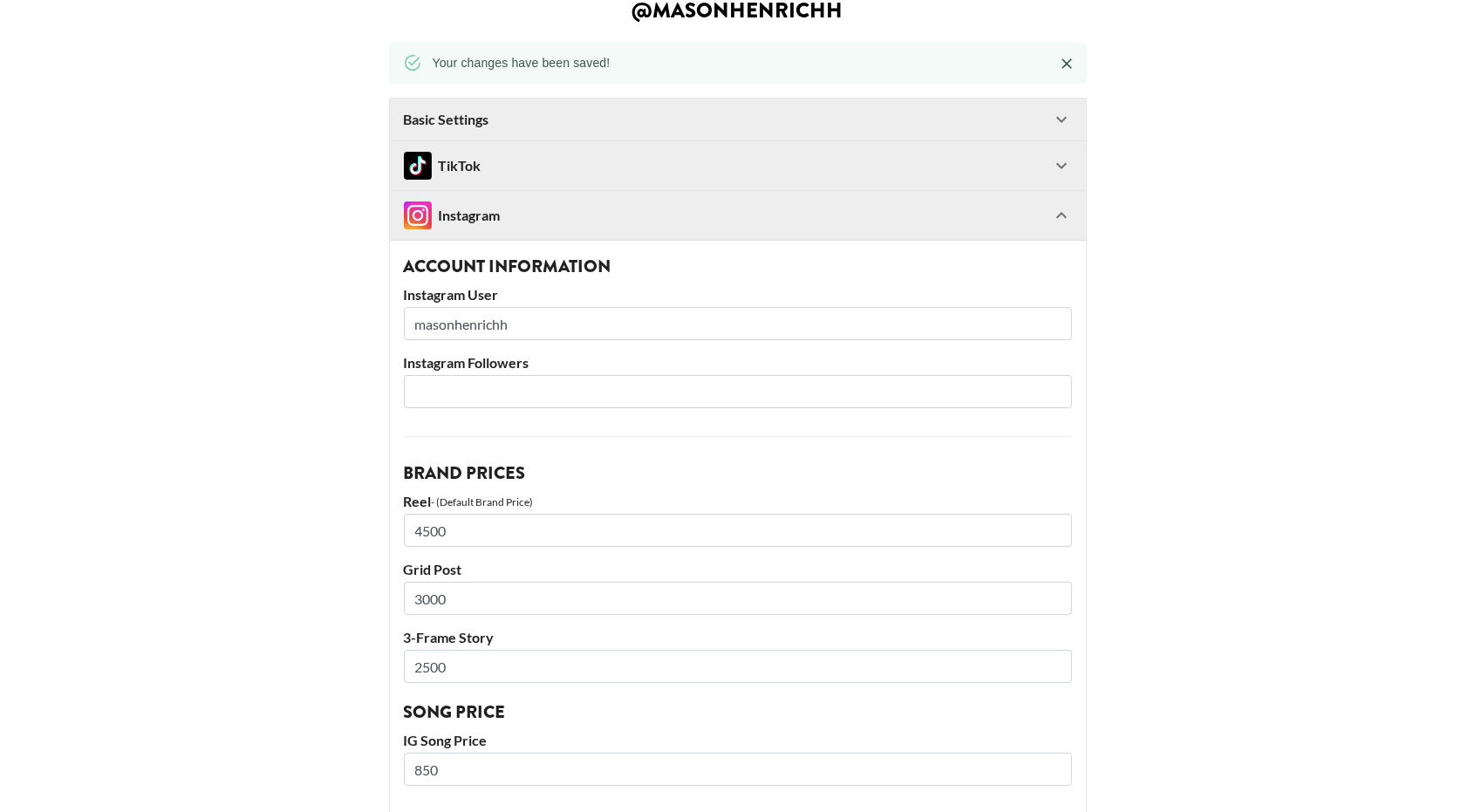
click at [550, 221] on div "Instagram" at bounding box center [727, 216] width 648 height 28
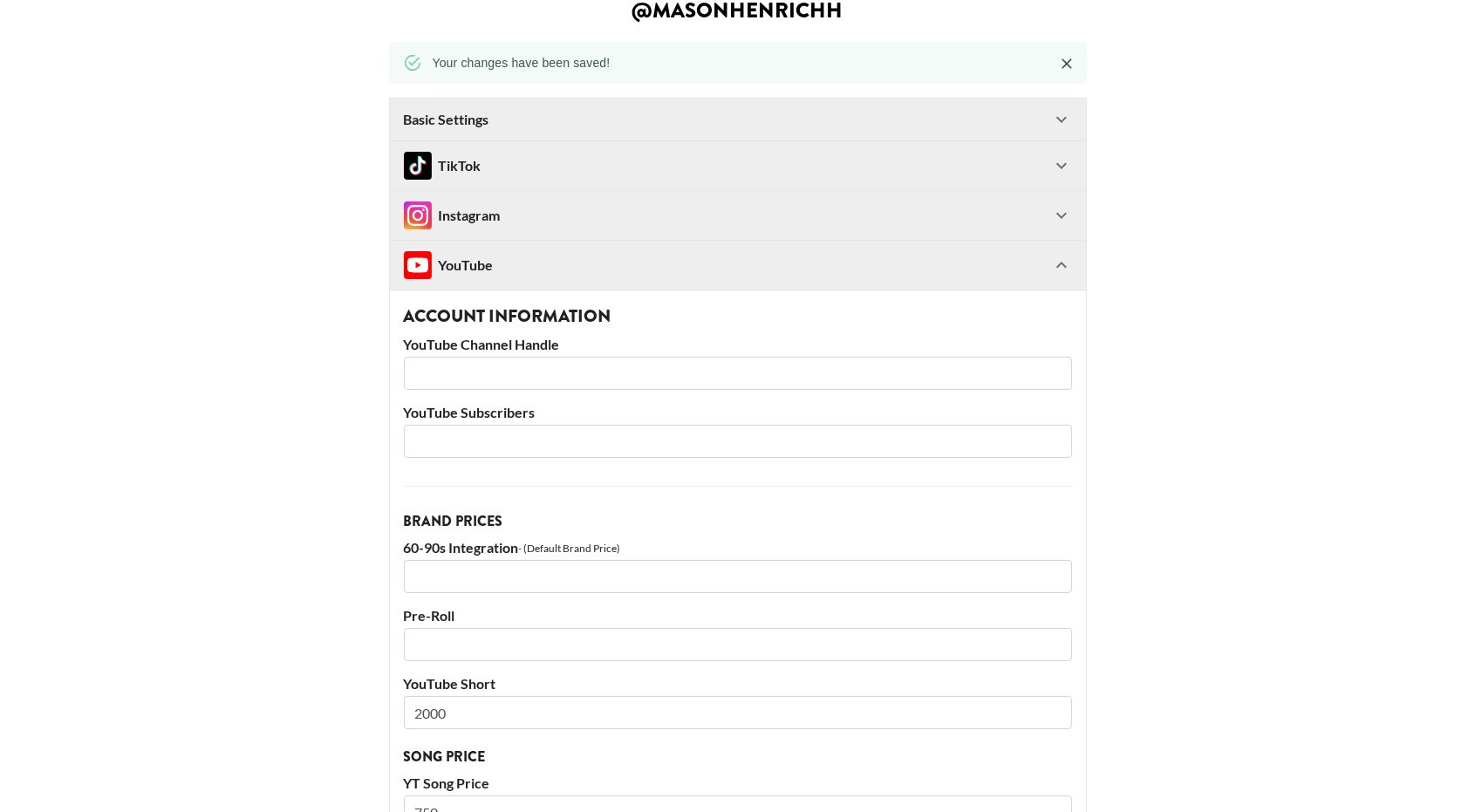
click at [532, 272] on div "YouTube" at bounding box center [727, 265] width 648 height 28
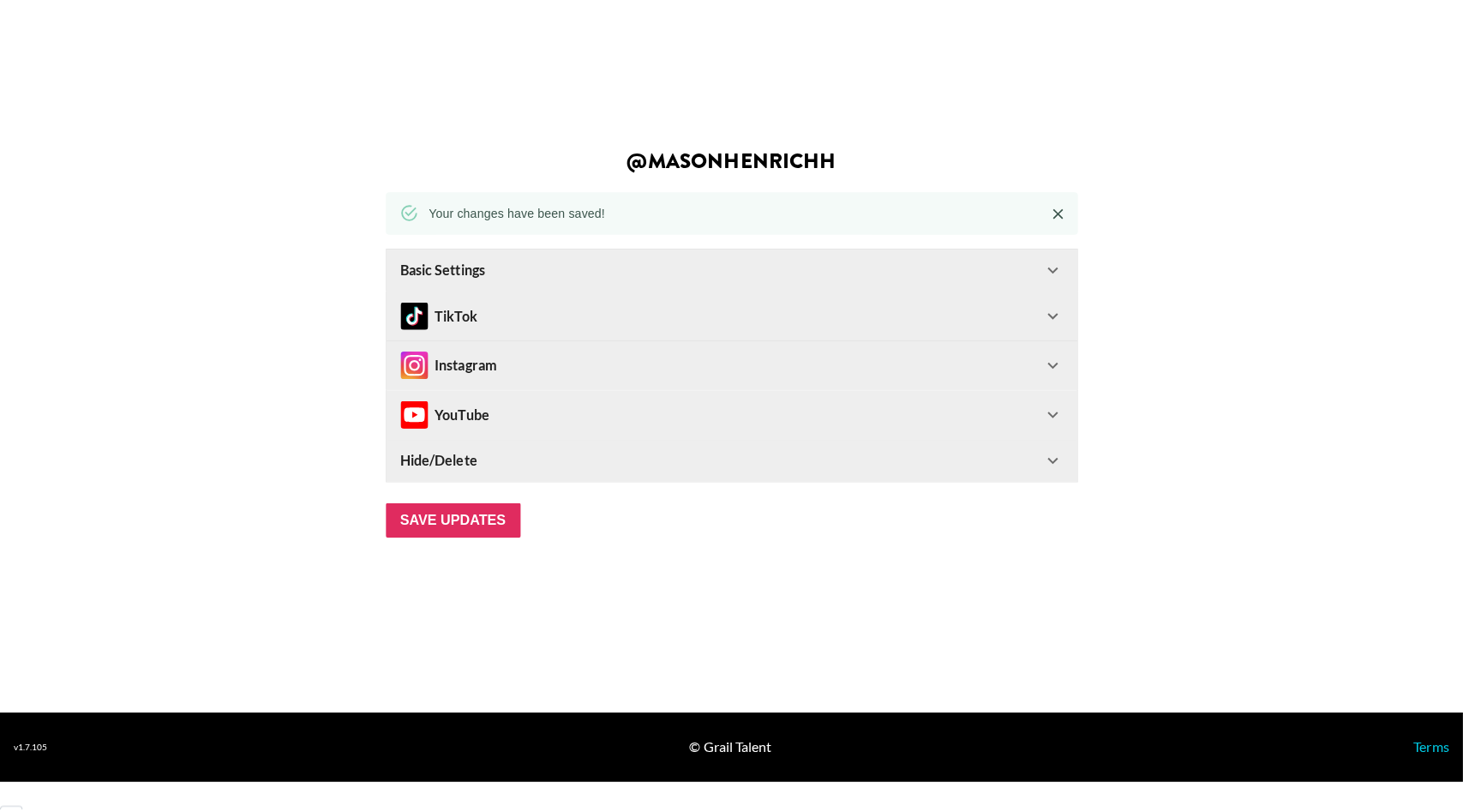
scroll to position [0, 0]
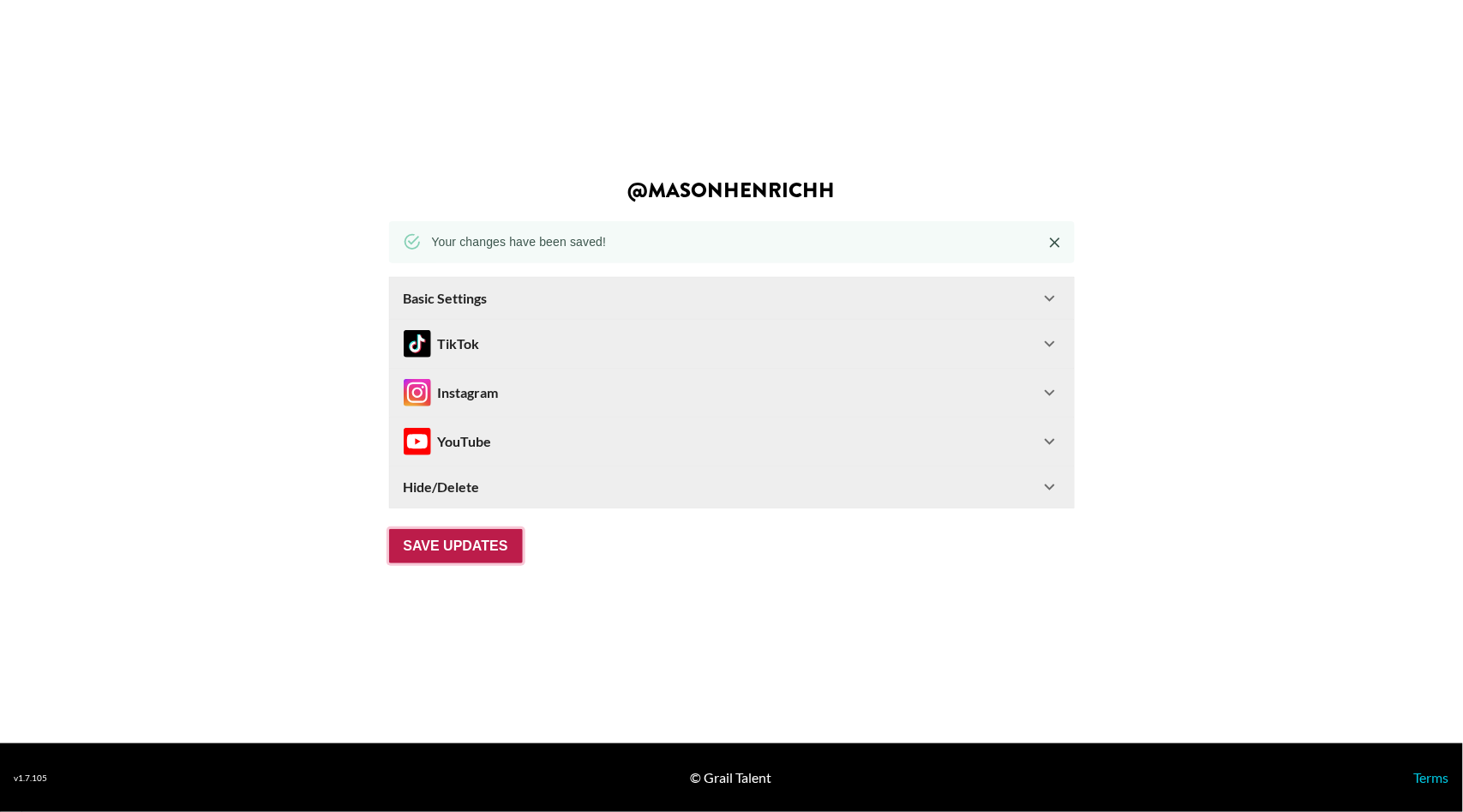
click at [474, 539] on input "Save Updates" at bounding box center [455, 546] width 133 height 35
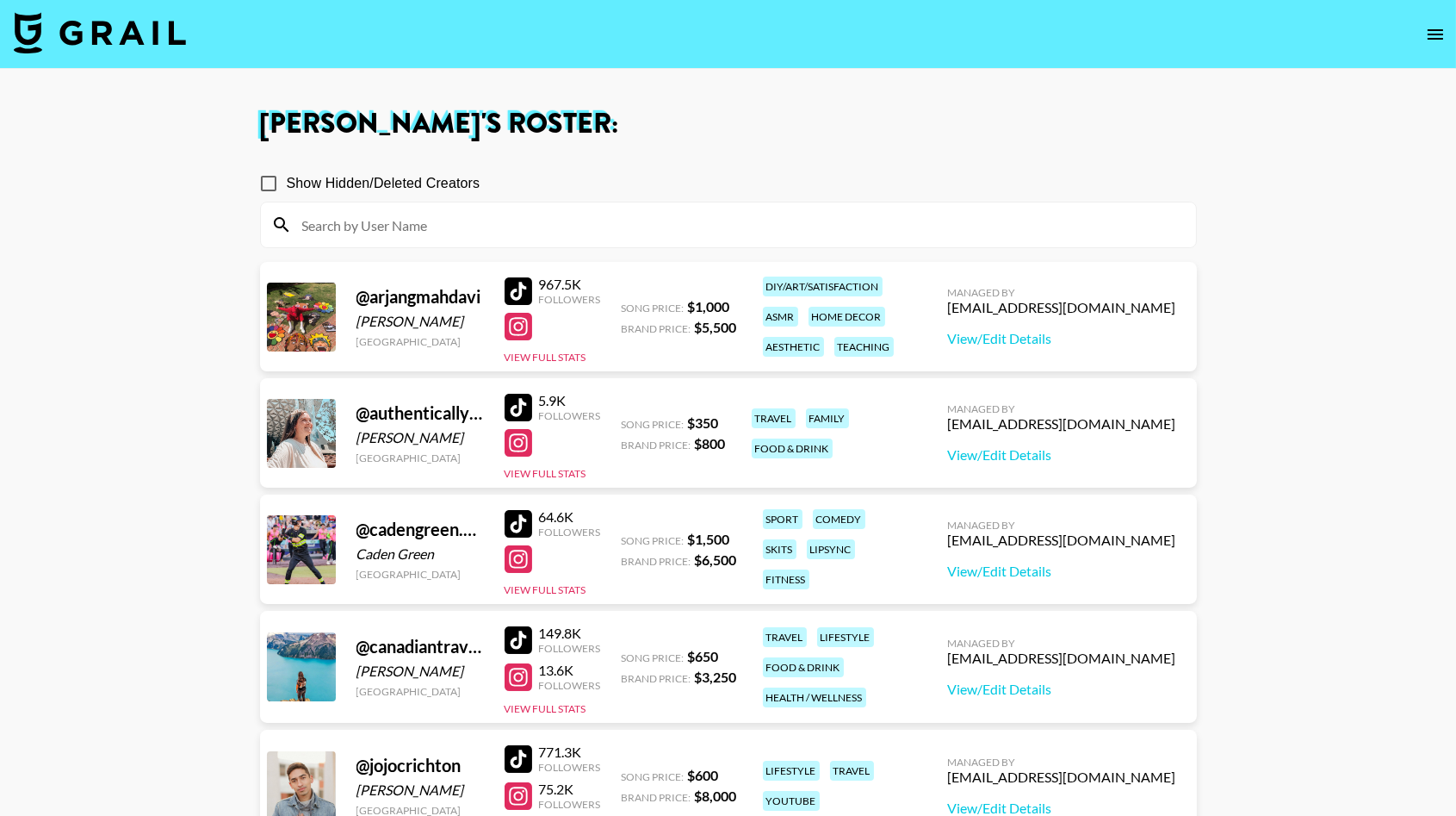
click at [65, 33] on img at bounding box center [100, 33] width 172 height 42
